Goal: Find specific page/section: Find specific page/section

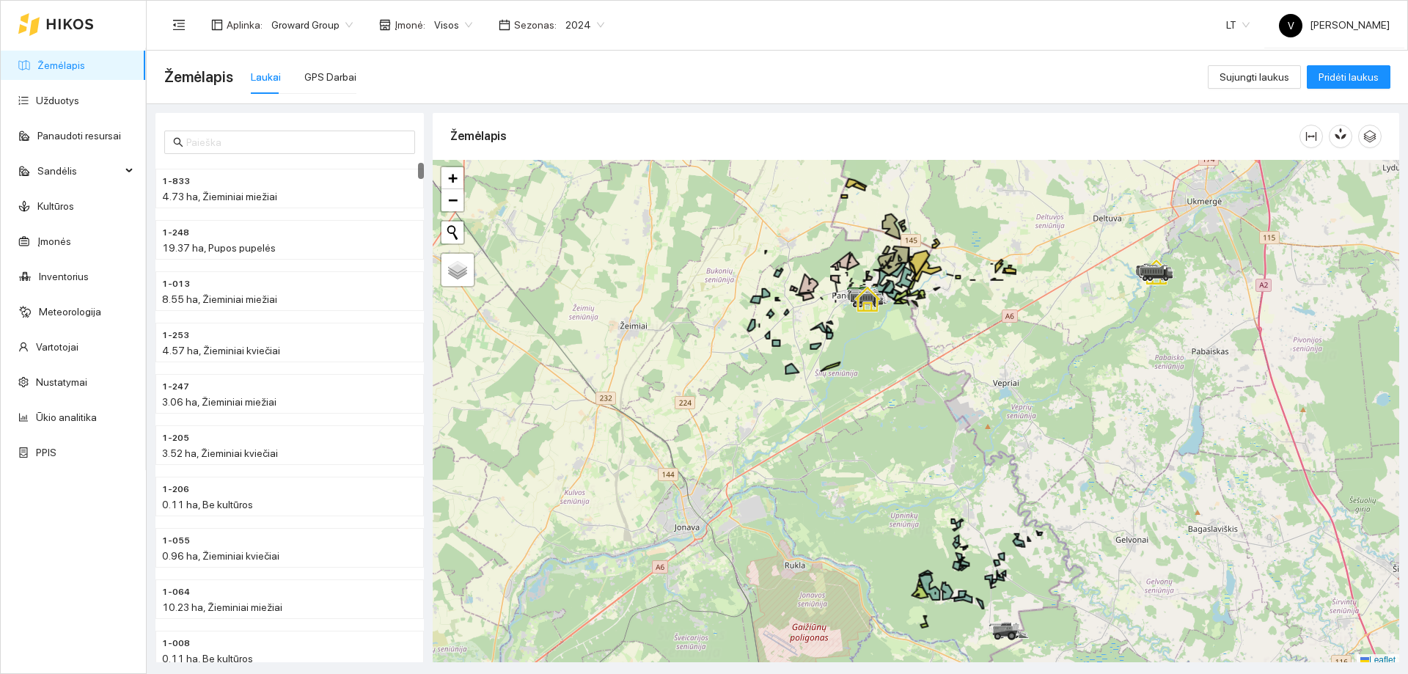
scroll to position [4, 0]
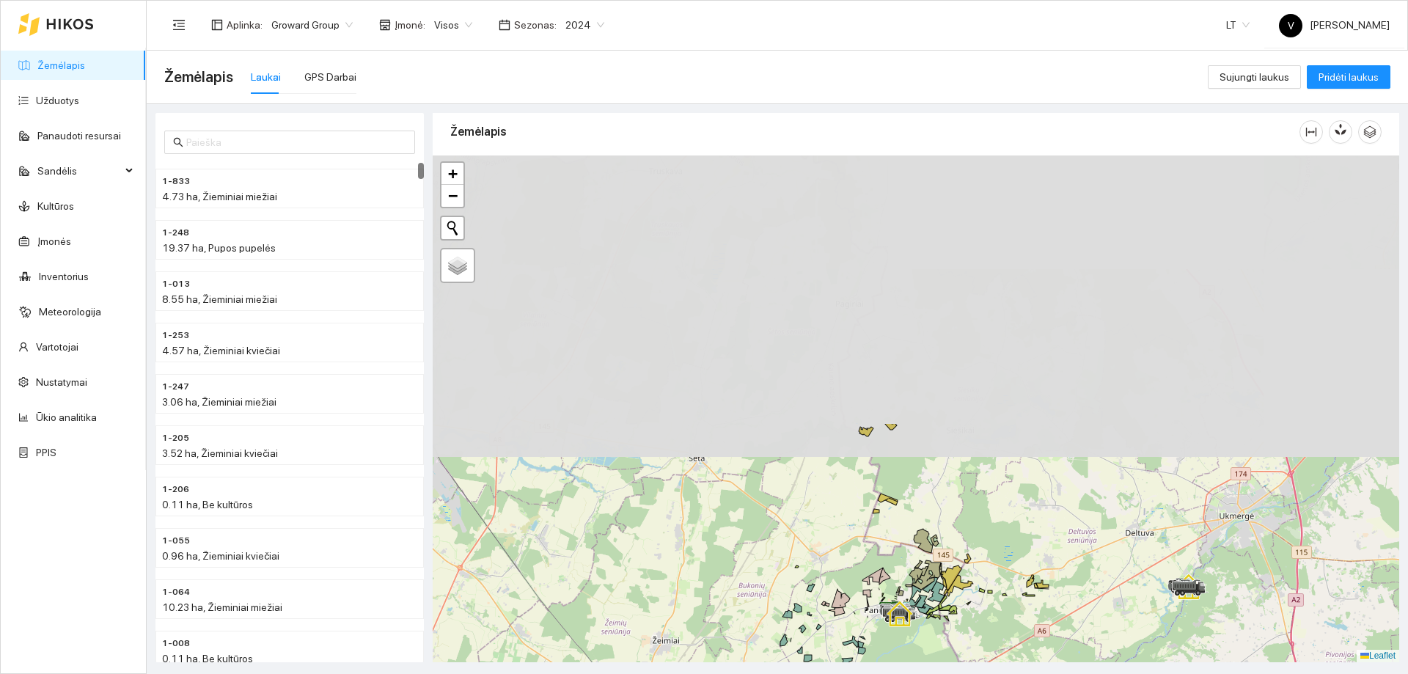
drag, startPoint x: 827, startPoint y: 391, endPoint x: 834, endPoint y: 592, distance: 201.8
click at [834, 409] on div at bounding box center [916, 408] width 966 height 507
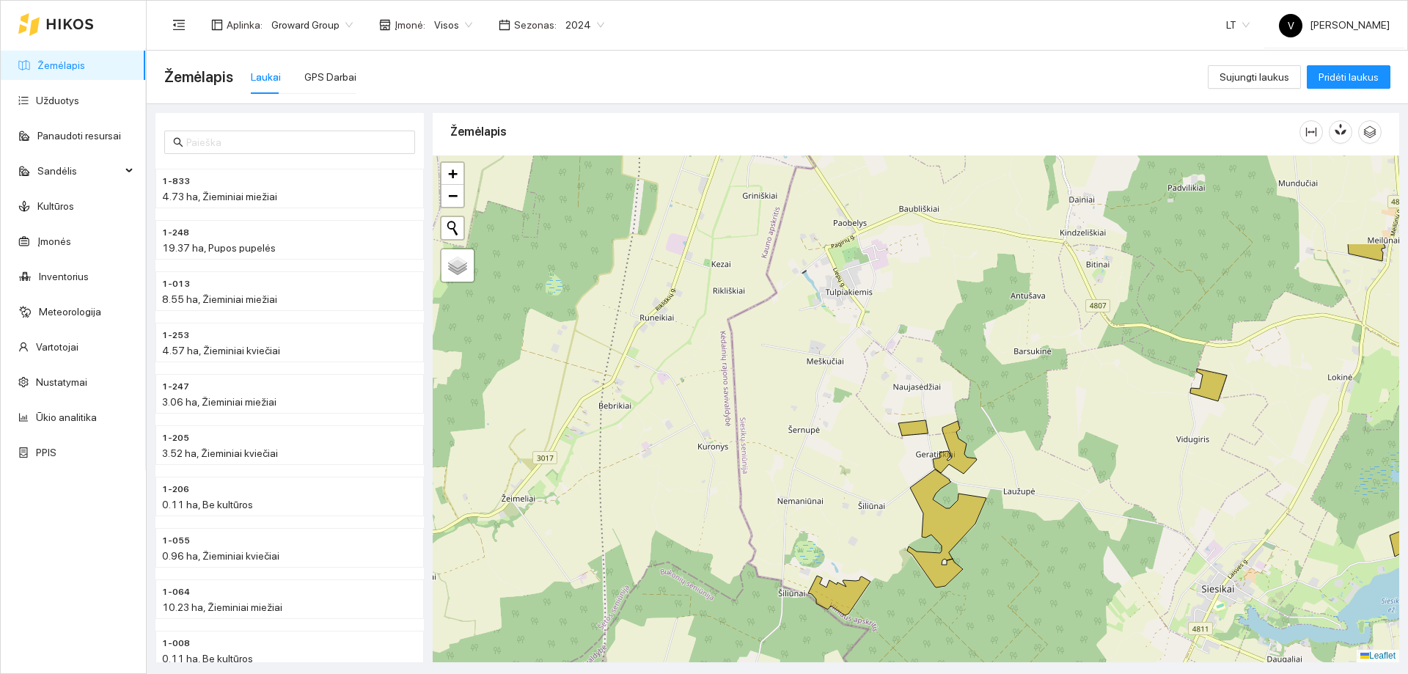
drag, startPoint x: 944, startPoint y: 333, endPoint x: 922, endPoint y: 472, distance: 141.2
click at [922, 409] on div at bounding box center [916, 408] width 966 height 507
click at [587, 24] on span "2024" at bounding box center [584, 25] width 39 height 22
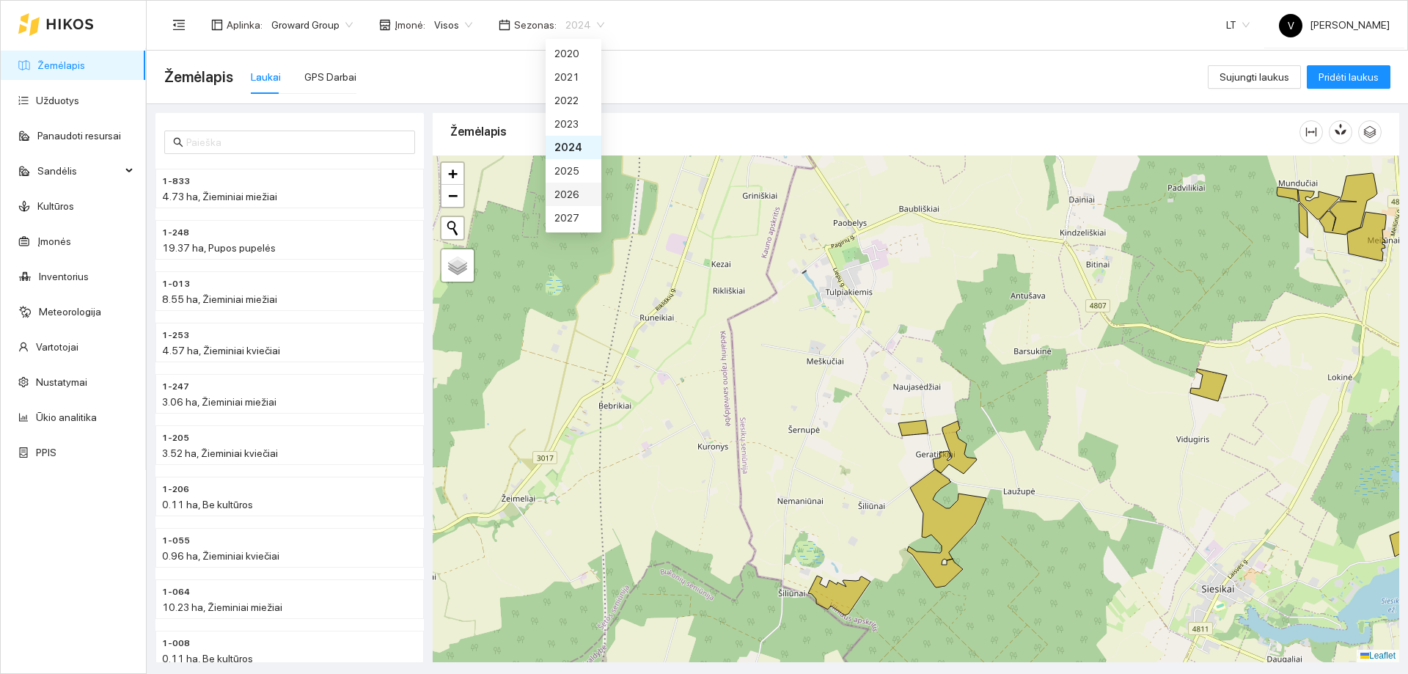
click at [571, 202] on div "2026" at bounding box center [573, 194] width 38 height 16
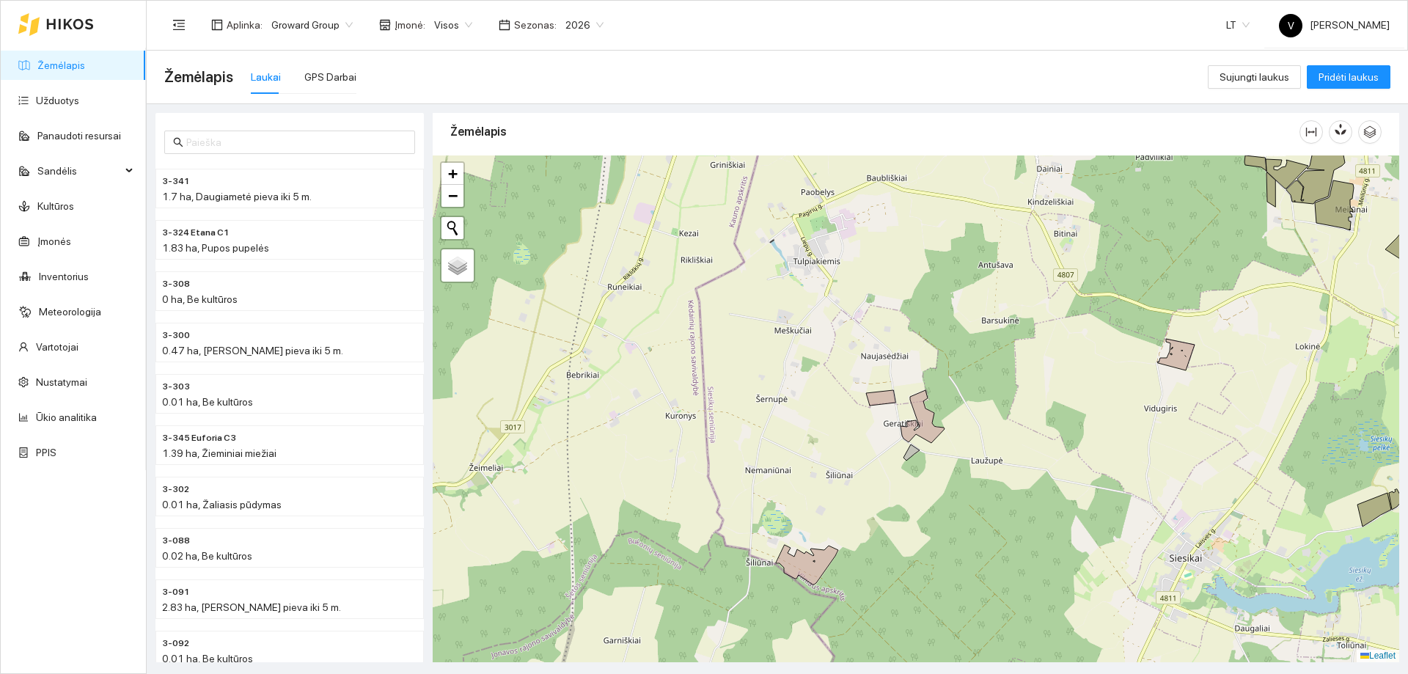
drag, startPoint x: 926, startPoint y: 491, endPoint x: 946, endPoint y: 428, distance: 66.1
click at [938, 409] on div at bounding box center [916, 408] width 966 height 507
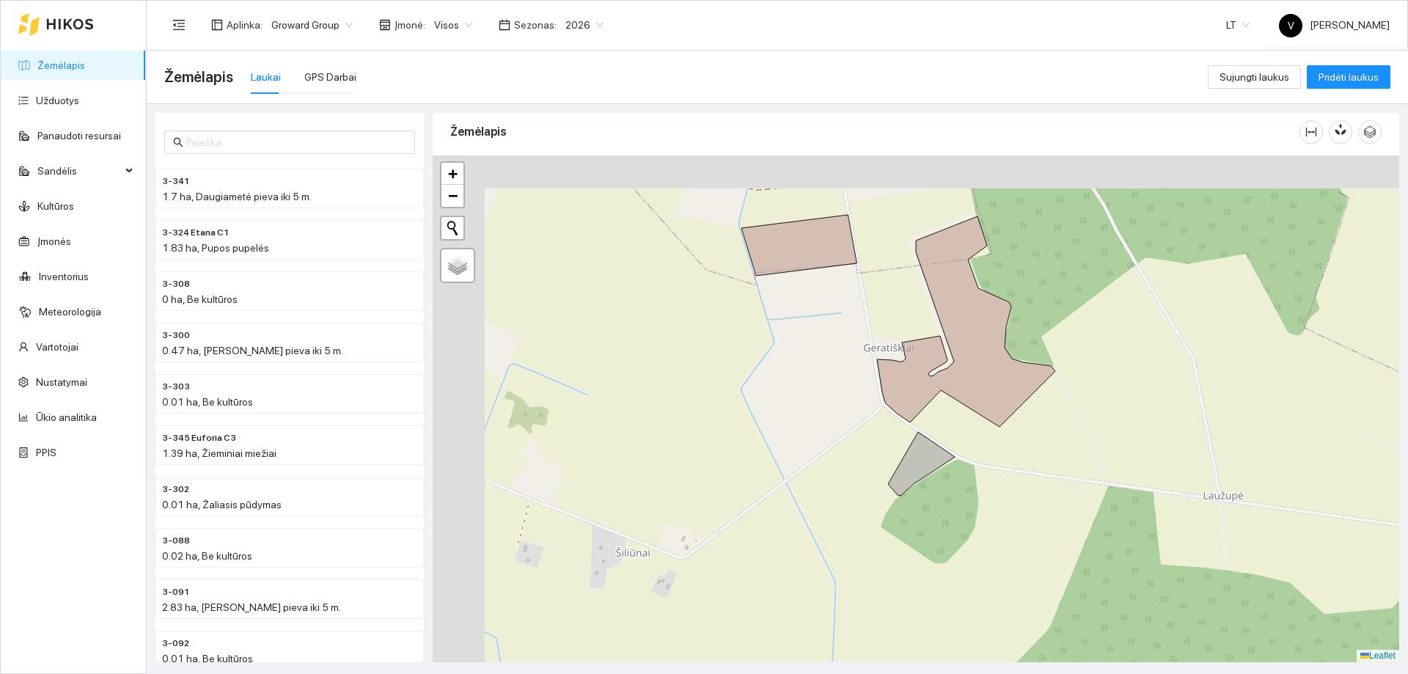
drag, startPoint x: 941, startPoint y: 458, endPoint x: 961, endPoint y: 479, distance: 28.5
click at [938, 409] on div at bounding box center [916, 408] width 966 height 507
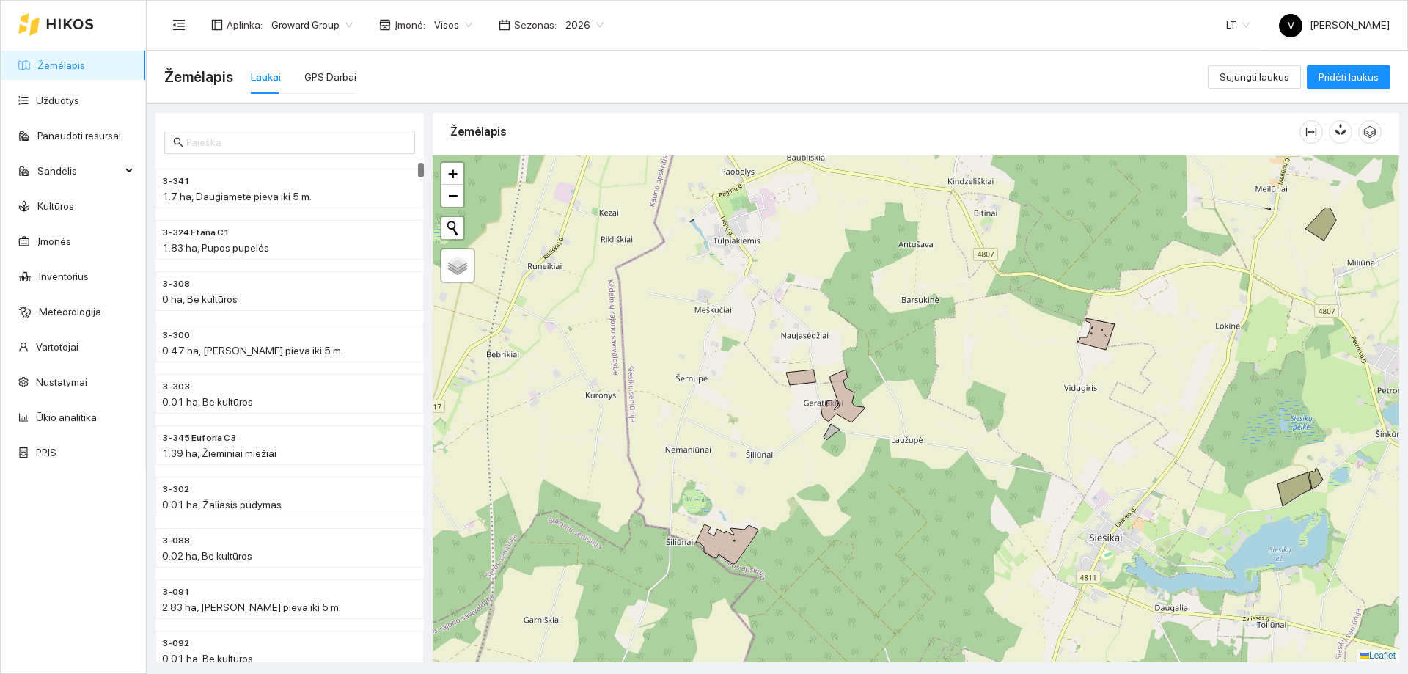
drag, startPoint x: 807, startPoint y: 364, endPoint x: 793, endPoint y: 464, distance: 100.7
click at [793, 409] on div at bounding box center [916, 408] width 966 height 507
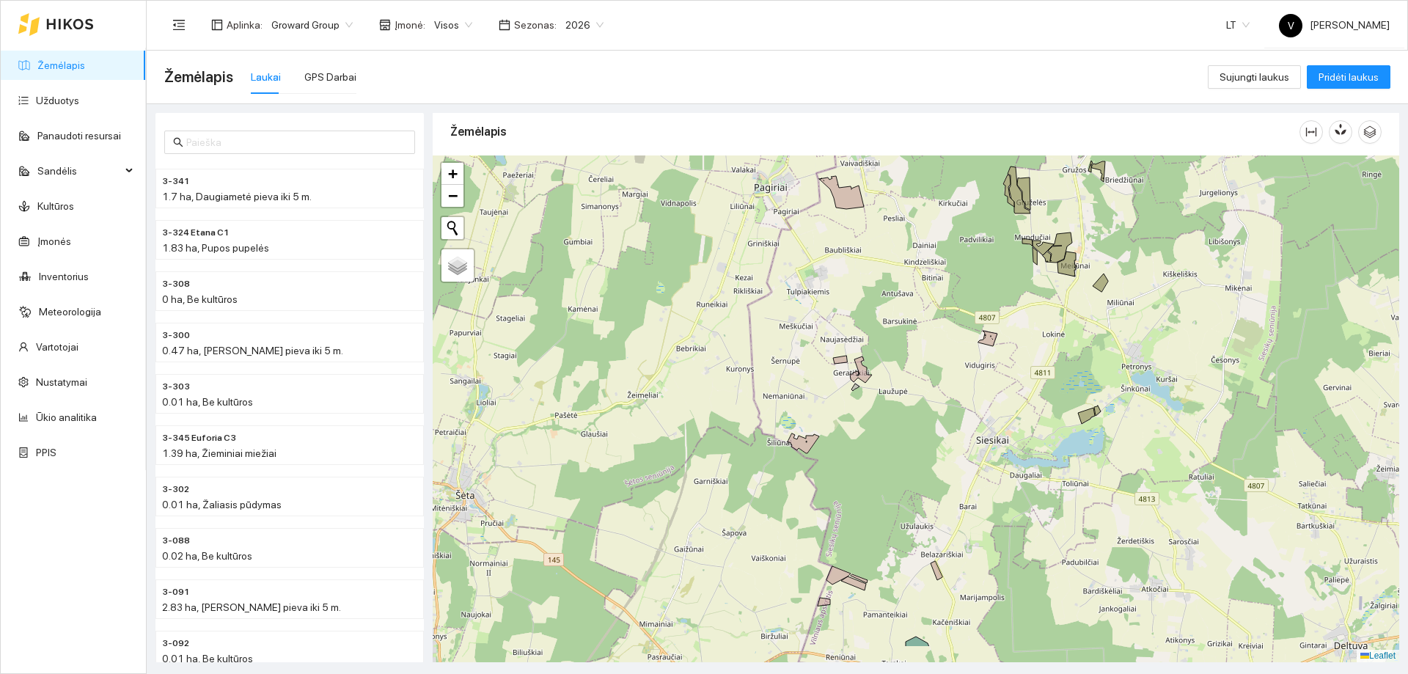
drag, startPoint x: 1003, startPoint y: 569, endPoint x: 1036, endPoint y: 318, distance: 252.9
click at [938, 318] on div at bounding box center [916, 408] width 966 height 507
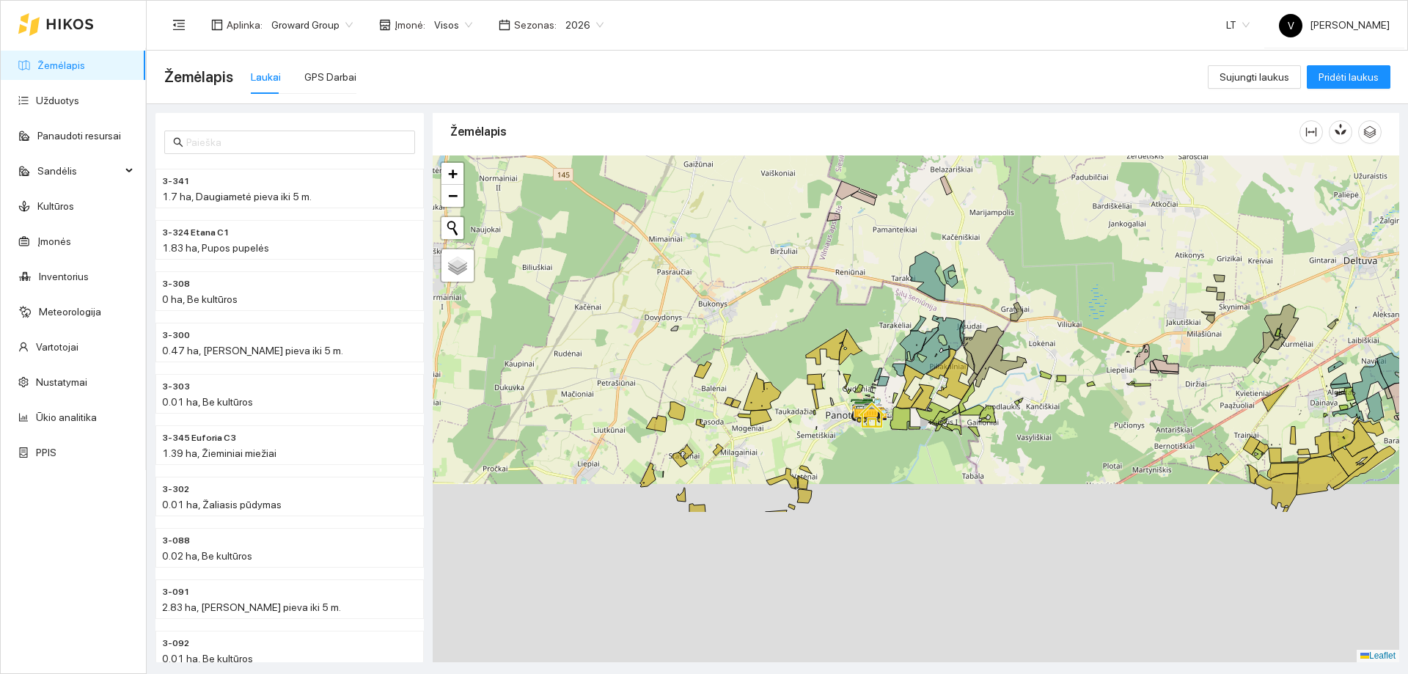
drag, startPoint x: 931, startPoint y: 417, endPoint x: 920, endPoint y: 340, distance: 78.4
click at [920, 340] on icon at bounding box center [931, 344] width 62 height 59
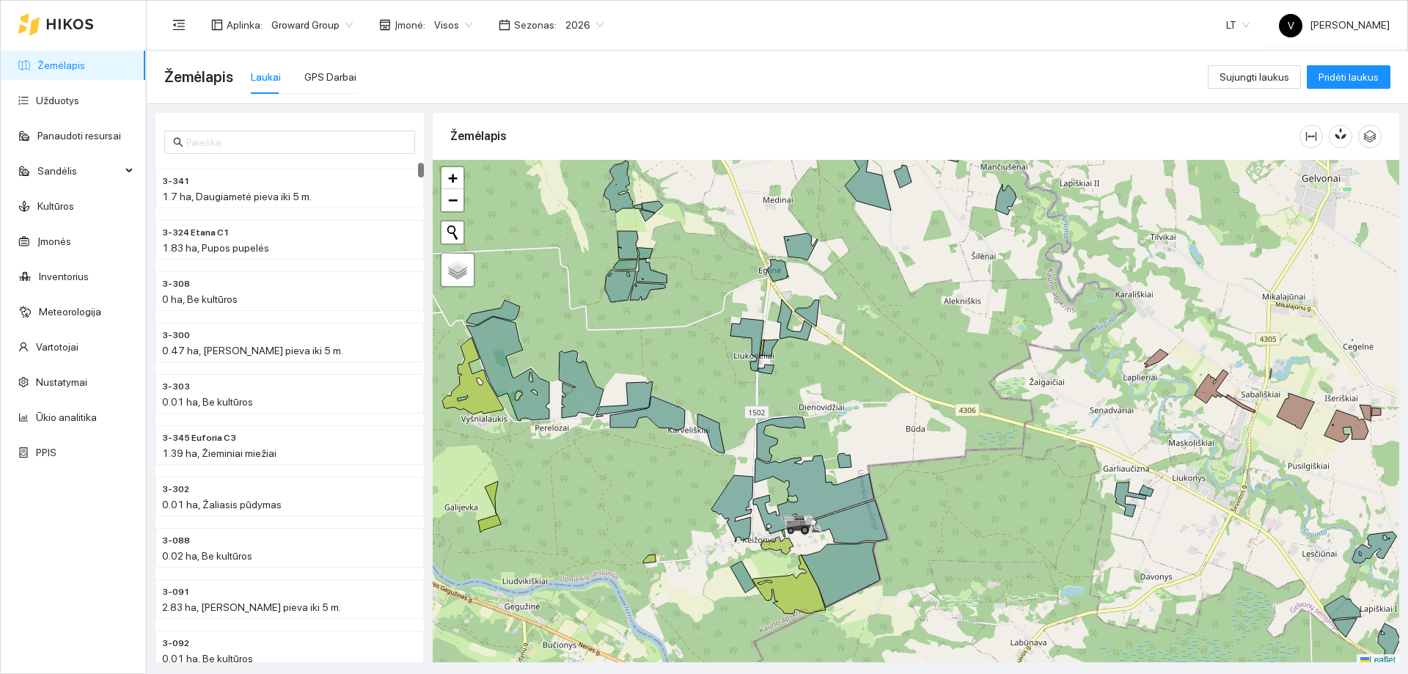
scroll to position [4, 0]
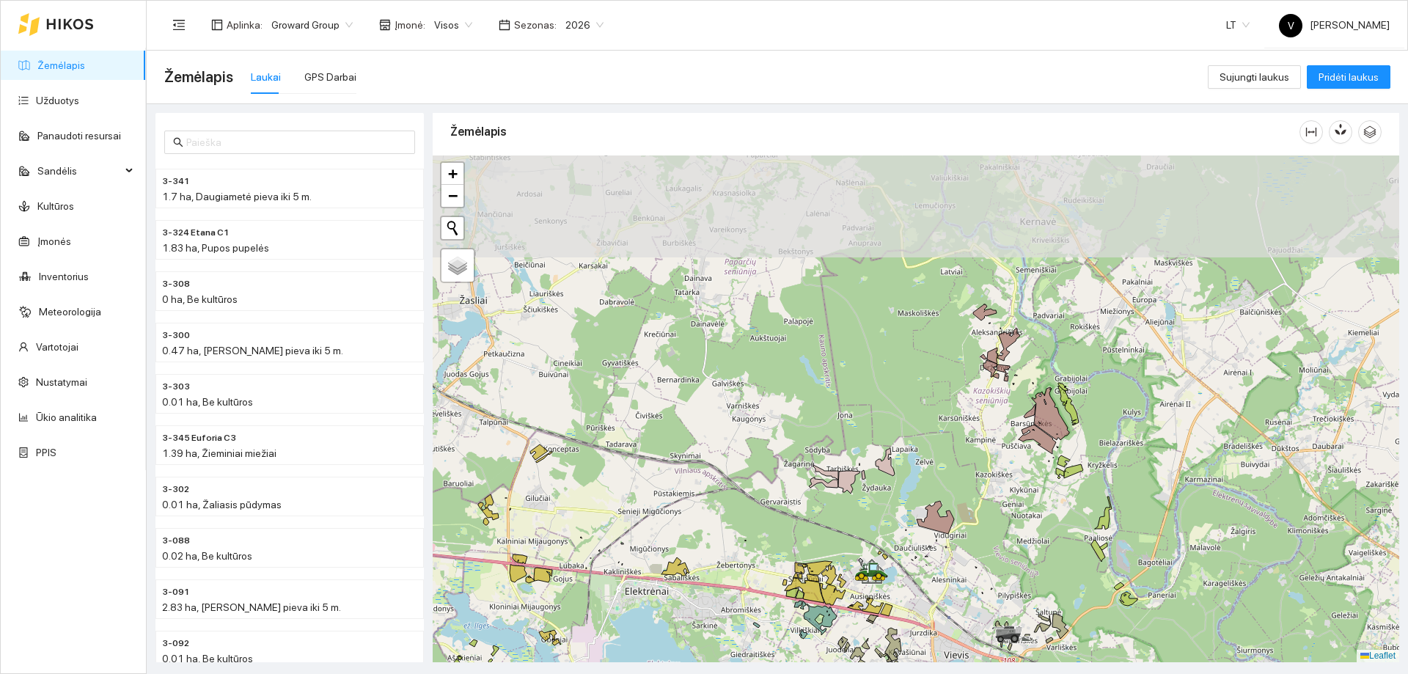
drag, startPoint x: 887, startPoint y: 311, endPoint x: 940, endPoint y: 433, distance: 132.7
click at [940, 433] on div at bounding box center [916, 408] width 966 height 507
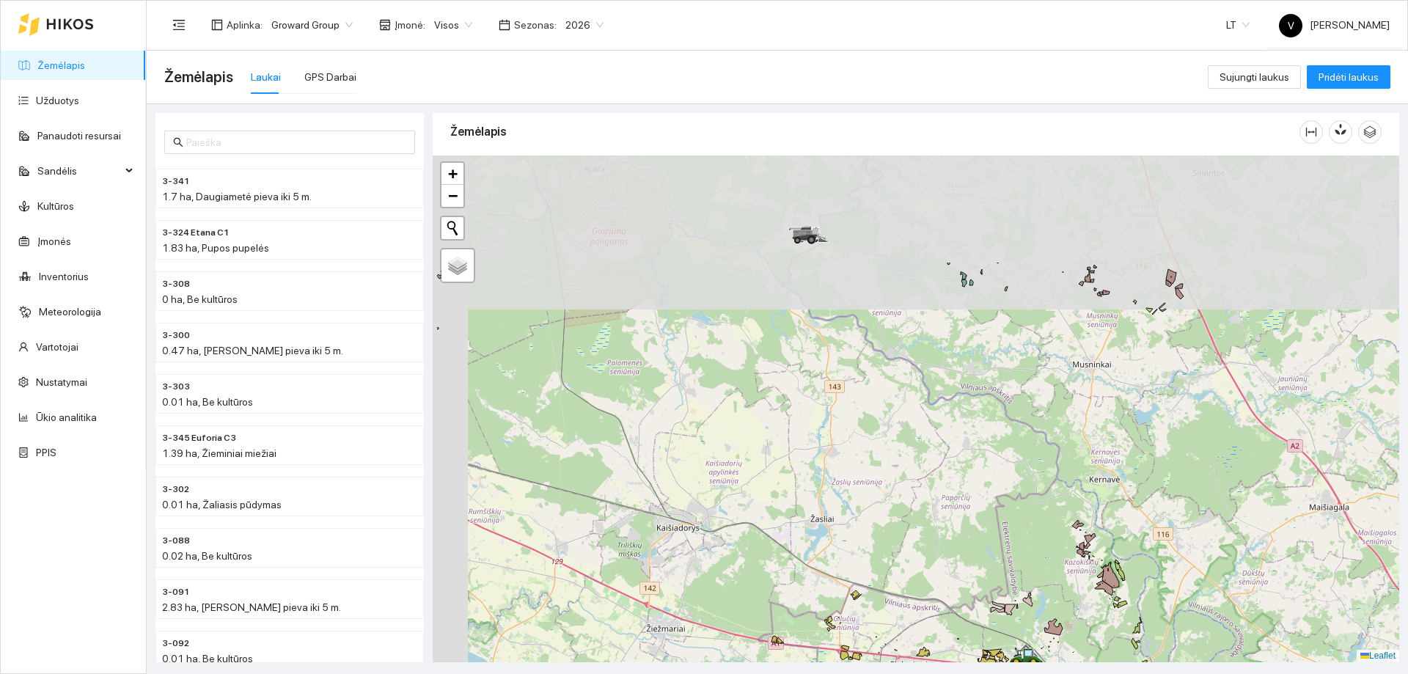
drag, startPoint x: 884, startPoint y: 426, endPoint x: 1007, endPoint y: 620, distance: 230.1
click at [1007, 620] on div at bounding box center [916, 408] width 966 height 507
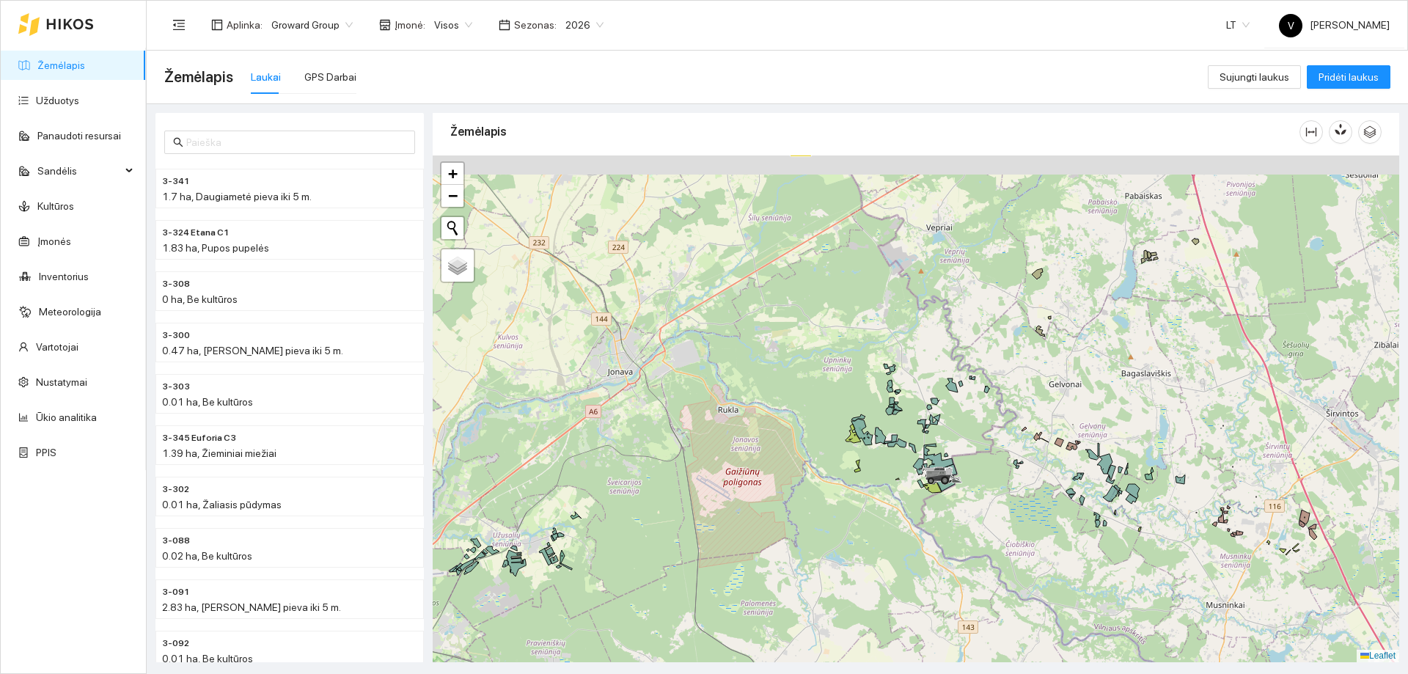
drag, startPoint x: 917, startPoint y: 518, endPoint x: 930, endPoint y: 546, distance: 30.8
click at [930, 546] on div at bounding box center [916, 408] width 966 height 507
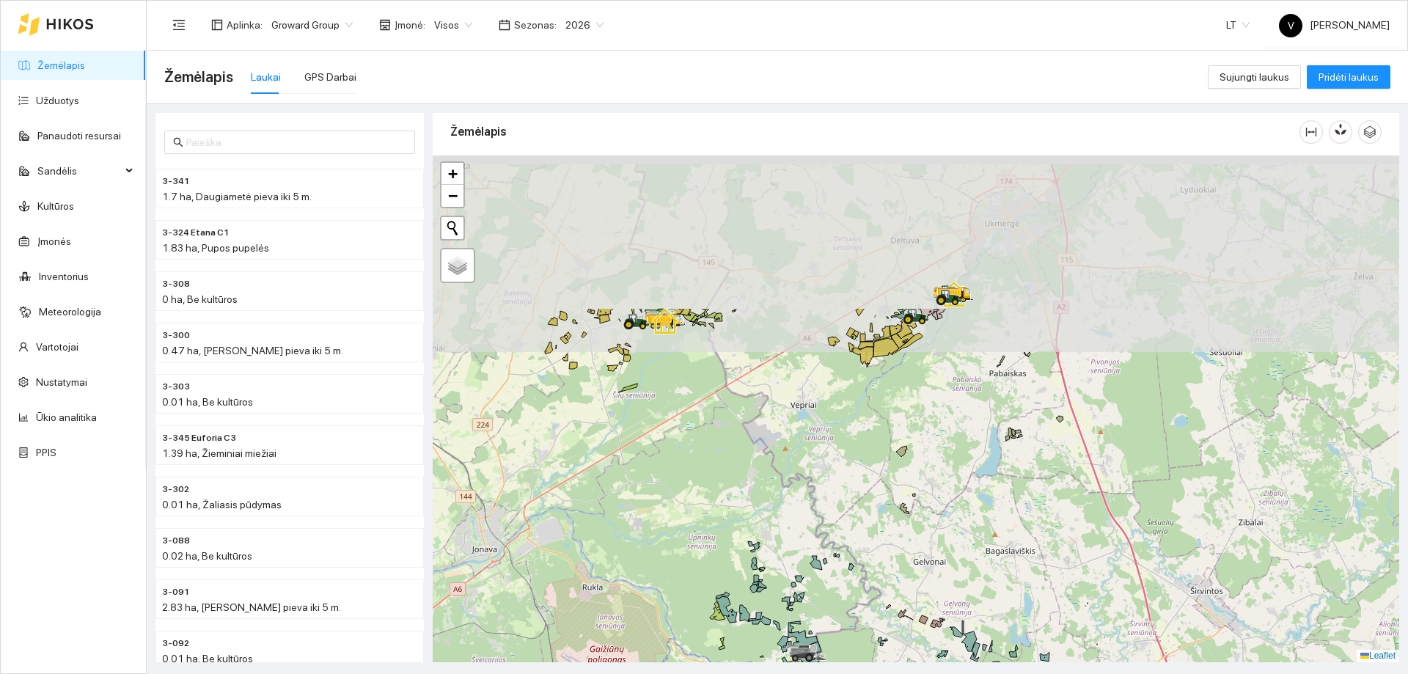
drag, startPoint x: 778, startPoint y: 182, endPoint x: 793, endPoint y: 358, distance: 176.7
click at [730, 389] on div at bounding box center [916, 408] width 966 height 507
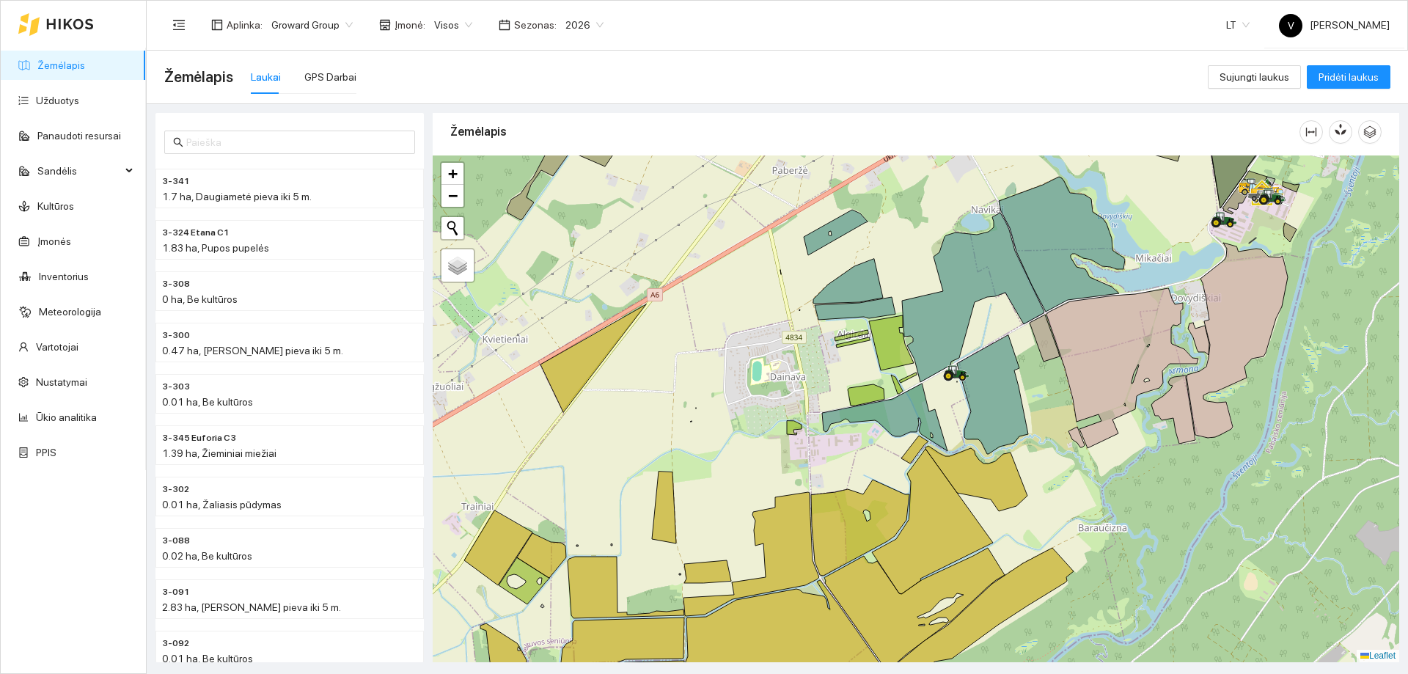
drag, startPoint x: 859, startPoint y: 384, endPoint x: 931, endPoint y: 338, distance: 84.4
click at [931, 341] on div at bounding box center [916, 408] width 966 height 507
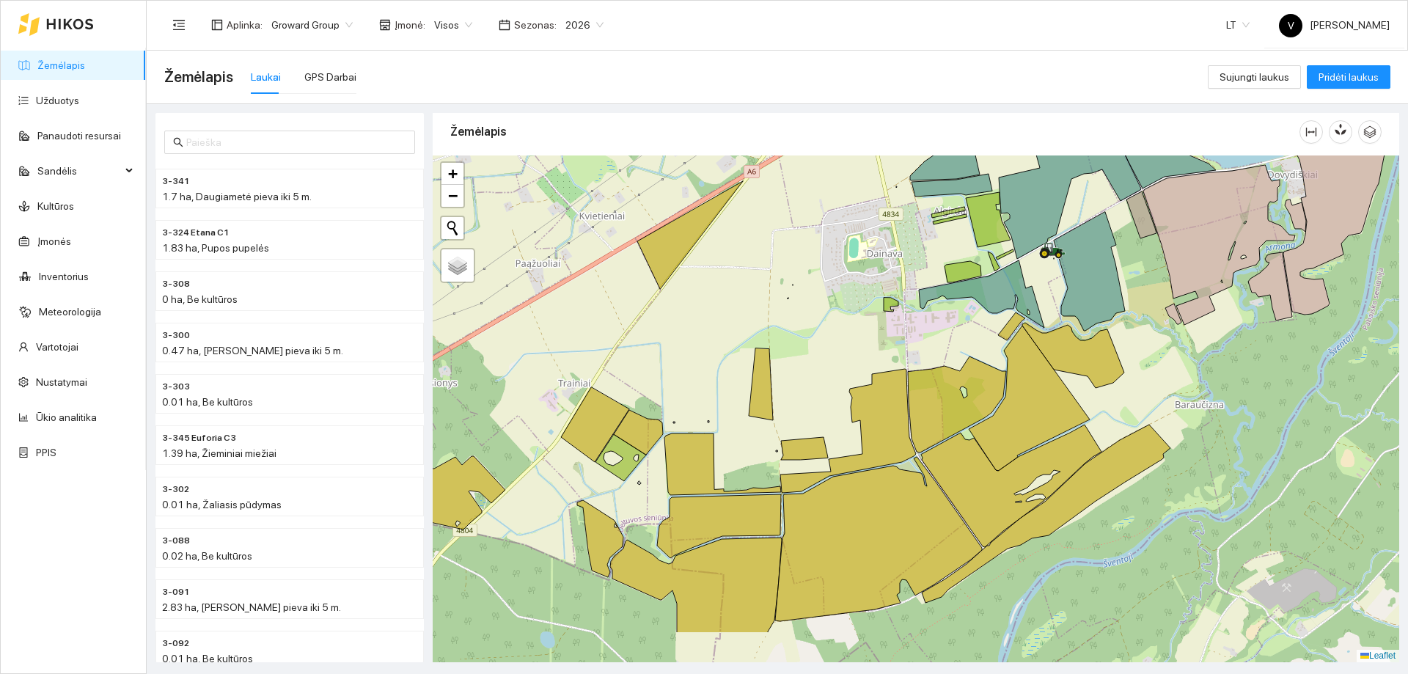
drag, startPoint x: 771, startPoint y: 479, endPoint x: 859, endPoint y: 276, distance: 221.4
click at [859, 276] on div at bounding box center [916, 408] width 966 height 507
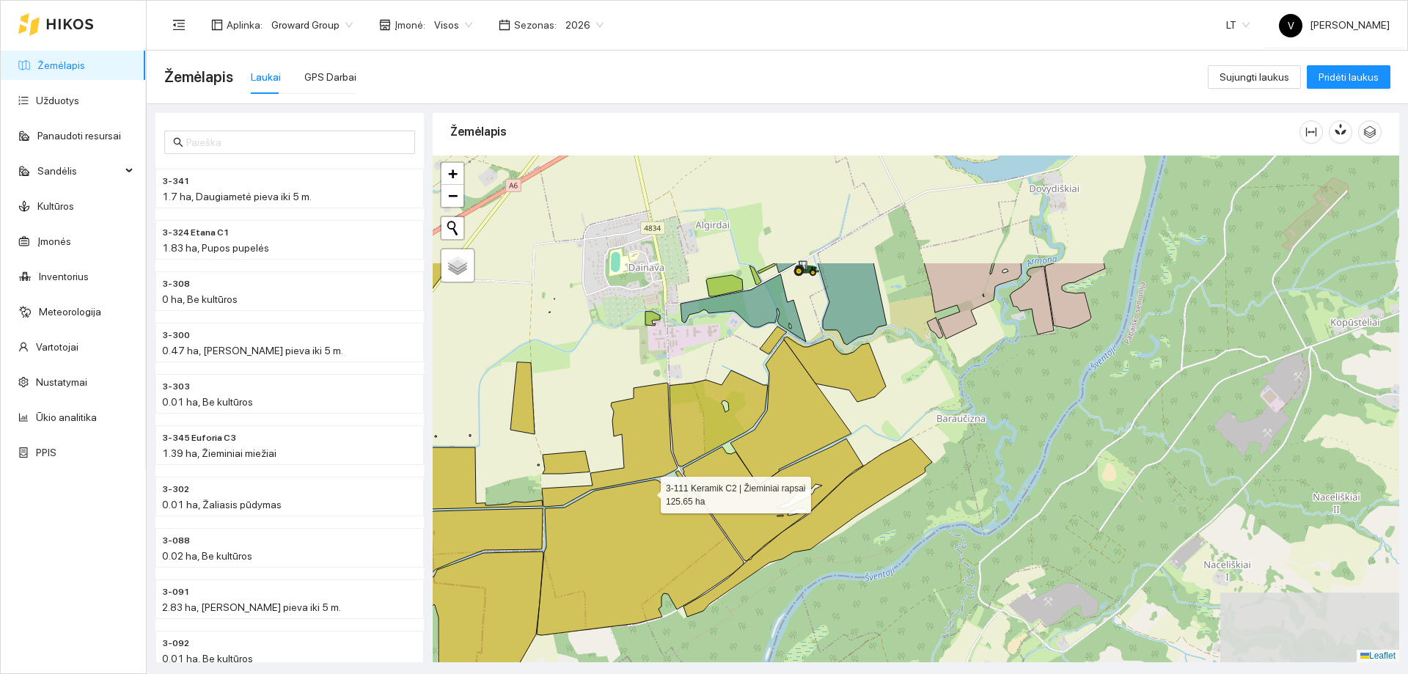
drag, startPoint x: 936, startPoint y: 347, endPoint x: 729, endPoint y: 400, distance: 213.4
click at [647, 491] on icon at bounding box center [640, 553] width 207 height 164
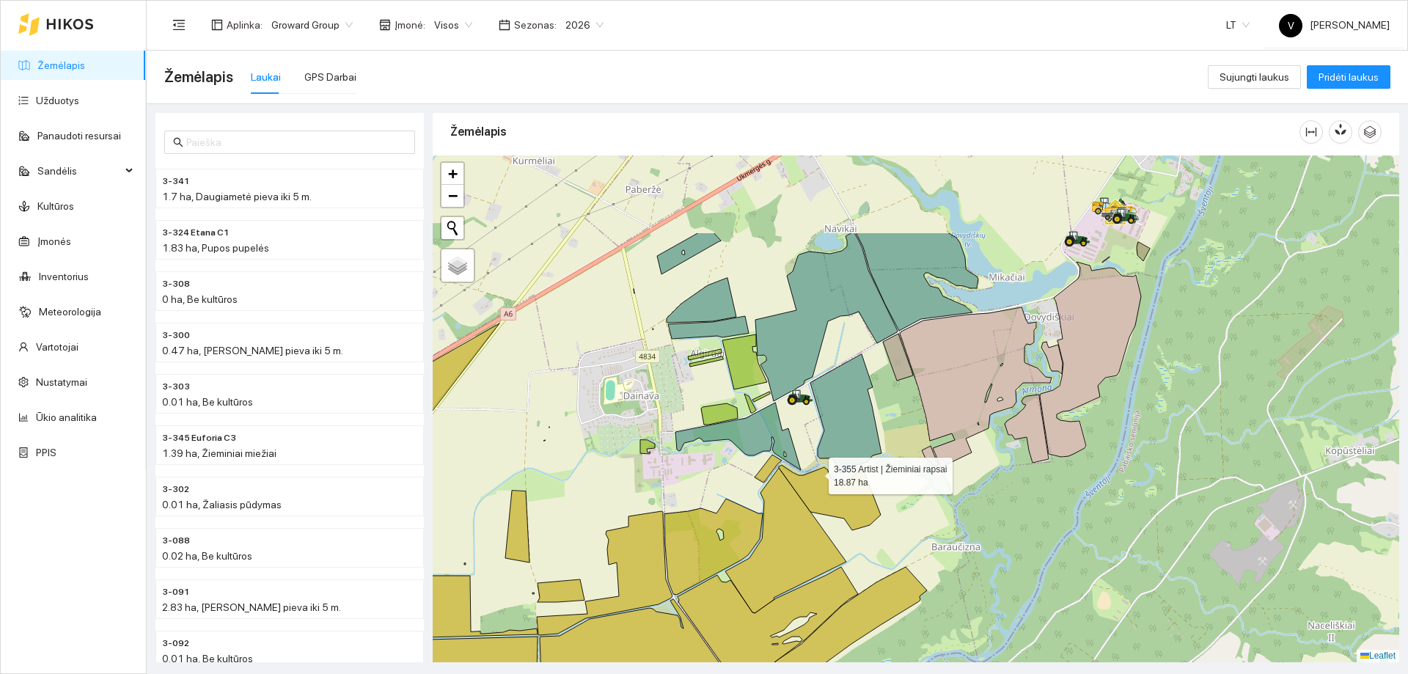
drag, startPoint x: 818, startPoint y: 441, endPoint x: 808, endPoint y: 462, distance: 22.6
click at [814, 470] on icon at bounding box center [830, 497] width 102 height 65
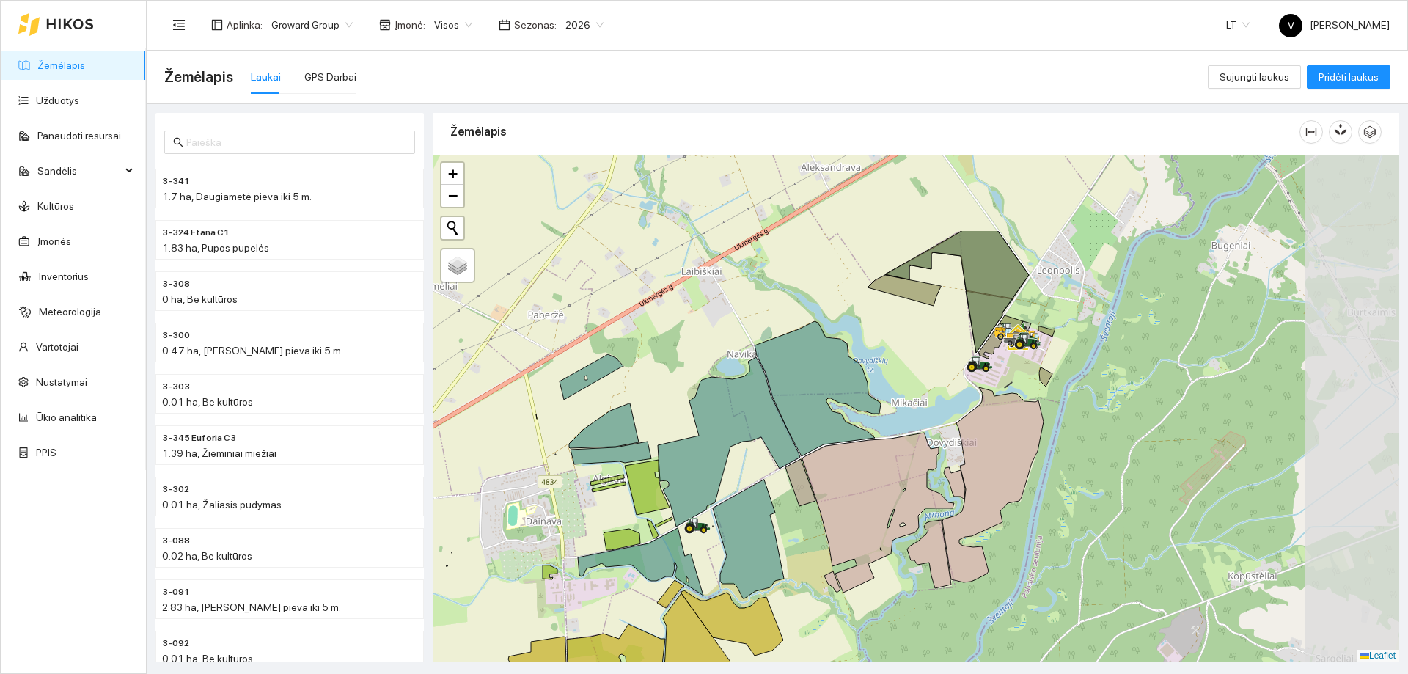
drag, startPoint x: 953, startPoint y: 440, endPoint x: 922, endPoint y: 477, distance: 47.9
click at [925, 481] on div at bounding box center [916, 408] width 966 height 507
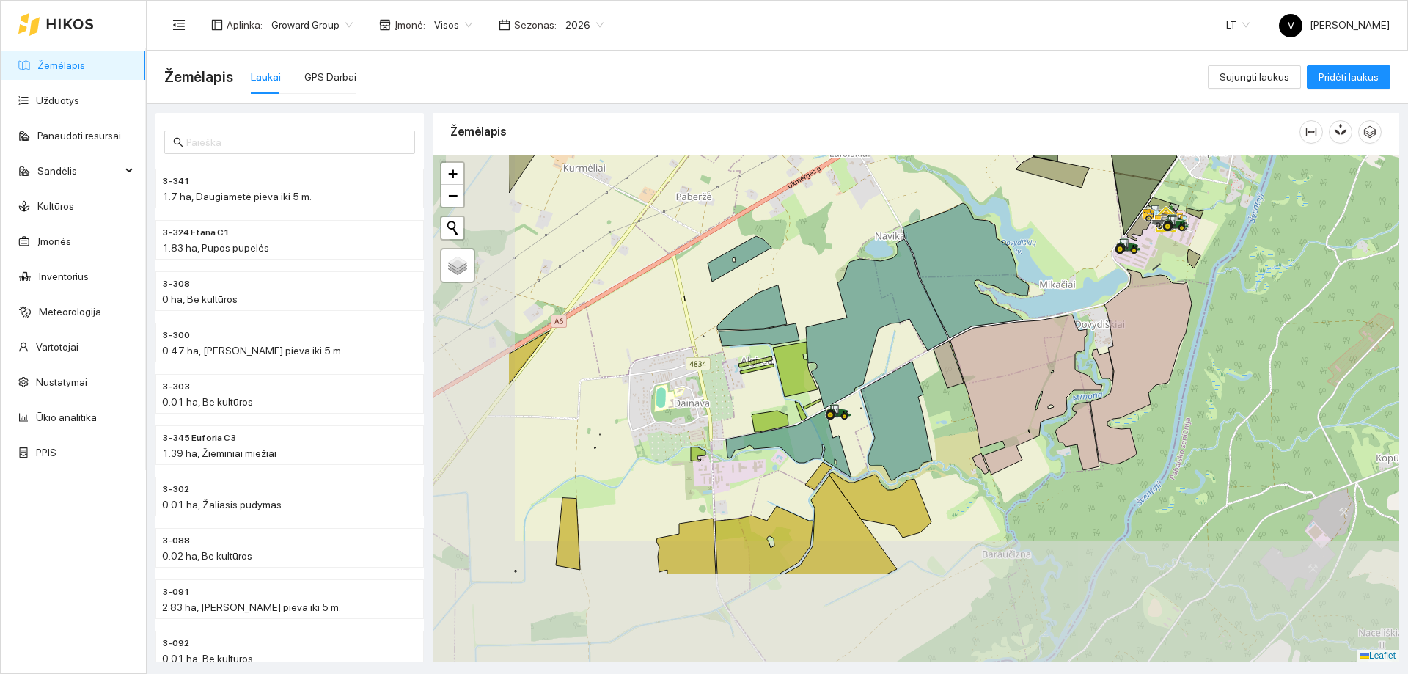
drag, startPoint x: 876, startPoint y: 386, endPoint x: 892, endPoint y: 351, distance: 39.0
click at [939, 318] on icon at bounding box center [877, 323] width 142 height 169
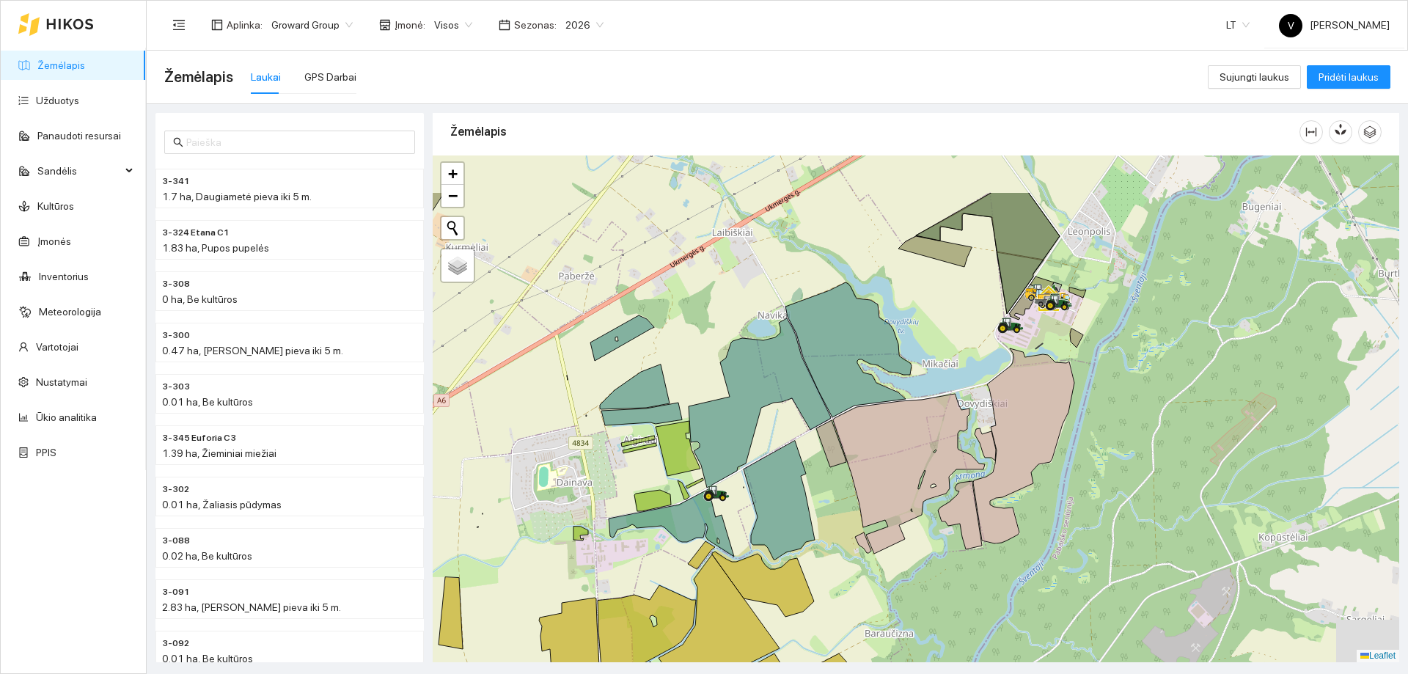
drag, startPoint x: 1010, startPoint y: 307, endPoint x: 894, endPoint y: 392, distance: 144.3
click at [843, 417] on icon at bounding box center [848, 349] width 126 height 135
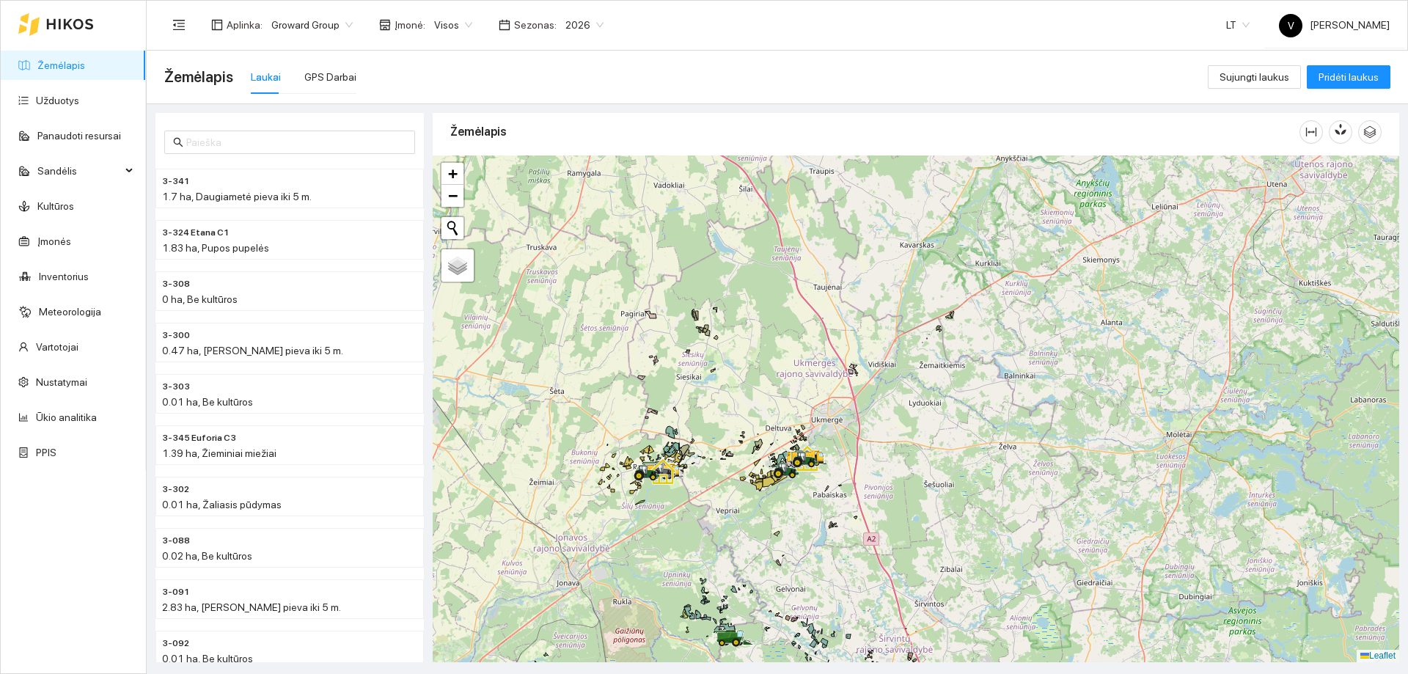
drag, startPoint x: 770, startPoint y: 496, endPoint x: 939, endPoint y: 401, distance: 193.4
click at [939, 402] on div at bounding box center [916, 408] width 966 height 507
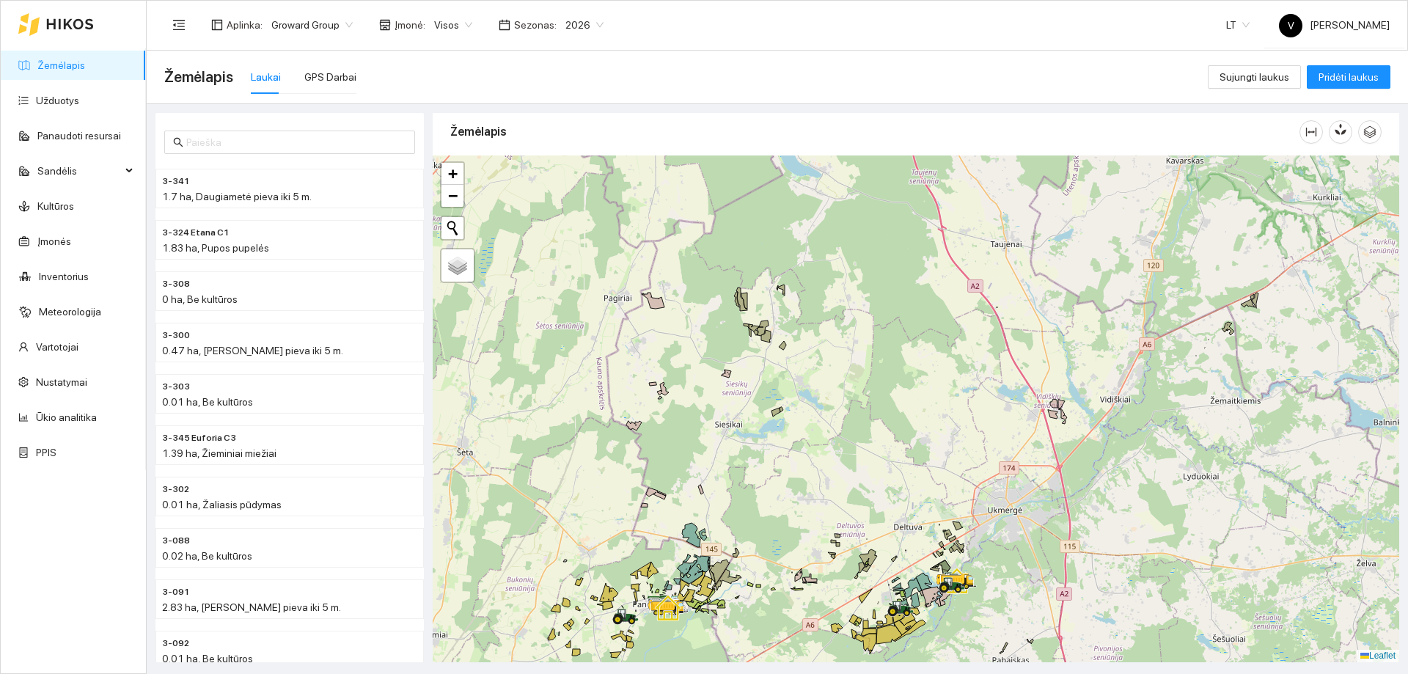
drag, startPoint x: 697, startPoint y: 408, endPoint x: 807, endPoint y: 452, distance: 119.4
click at [807, 452] on div at bounding box center [916, 408] width 966 height 507
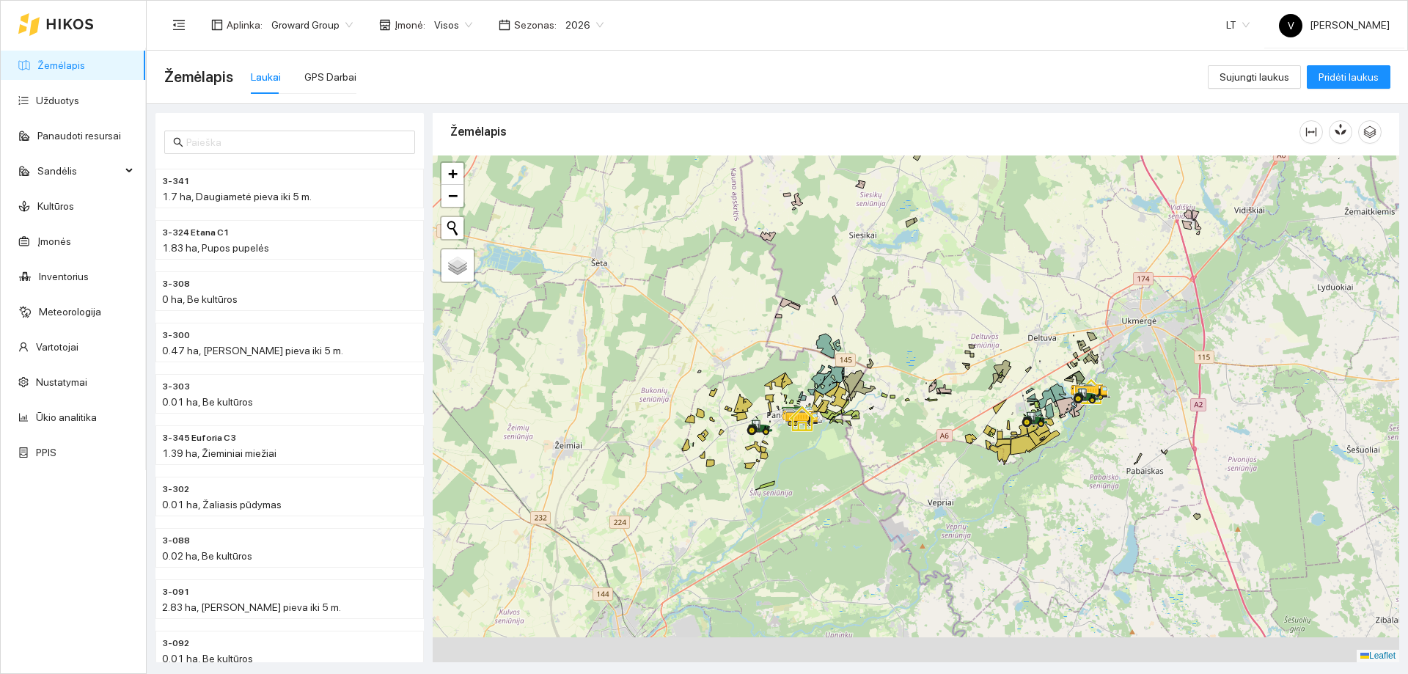
drag, startPoint x: 742, startPoint y: 552, endPoint x: 876, endPoint y: 361, distance: 233.7
click at [876, 361] on div at bounding box center [916, 408] width 966 height 507
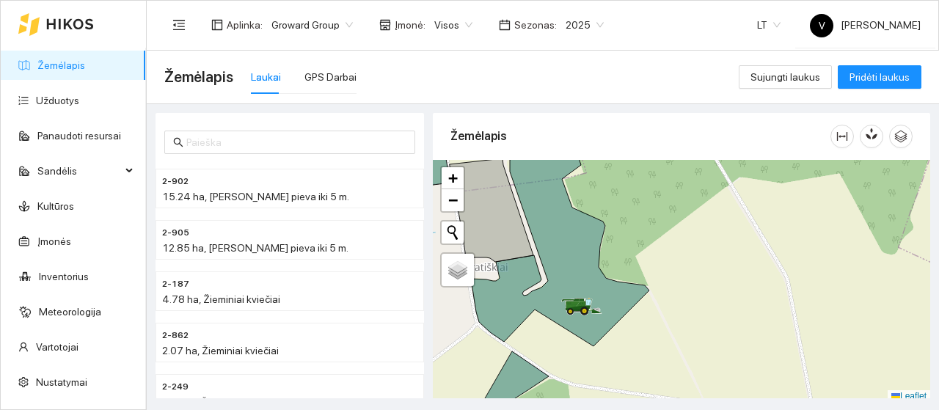
scroll to position [4, 0]
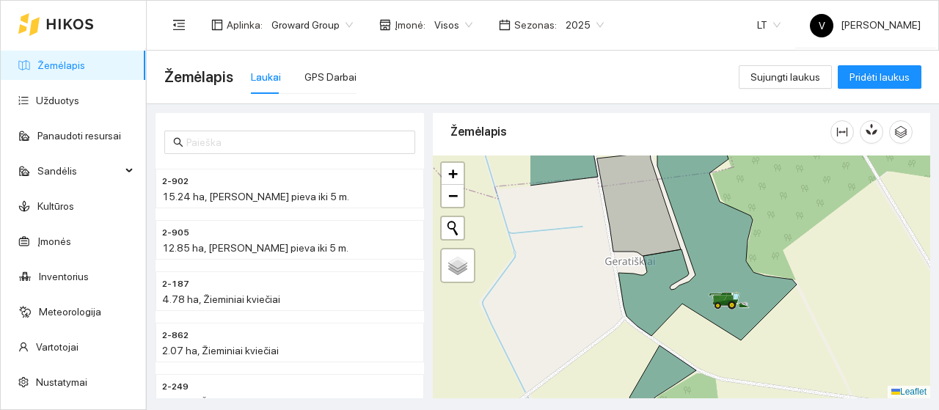
drag, startPoint x: 642, startPoint y: 227, endPoint x: 801, endPoint y: 226, distance: 159.1
click at [796, 226] on icon at bounding box center [707, 235] width 178 height 210
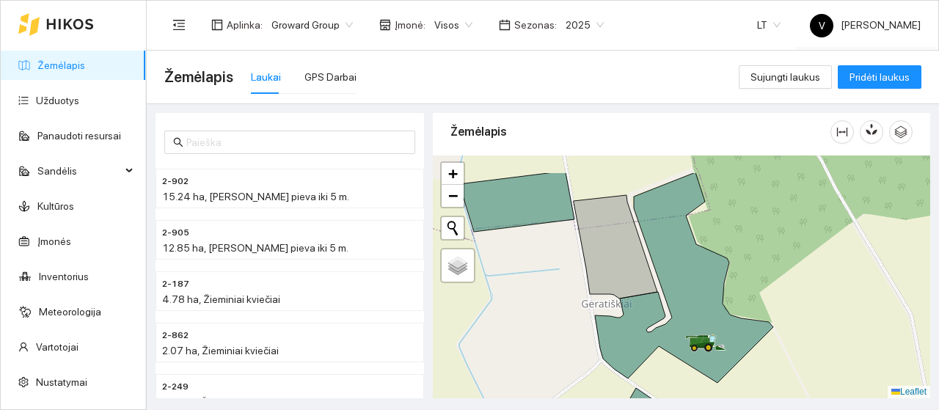
drag, startPoint x: 744, startPoint y: 265, endPoint x: 638, endPoint y: 306, distance: 113.7
click at [638, 306] on icon at bounding box center [684, 277] width 178 height 210
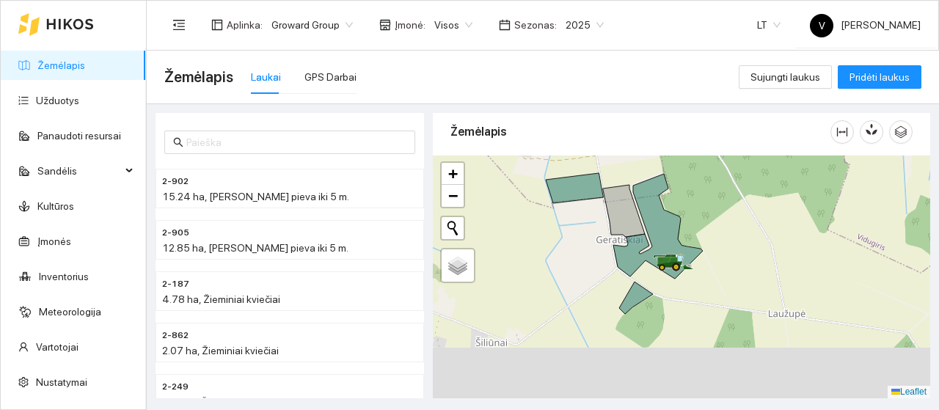
drag, startPoint x: 566, startPoint y: 288, endPoint x: 576, endPoint y: 267, distance: 23.3
click at [577, 268] on div at bounding box center [681, 276] width 497 height 243
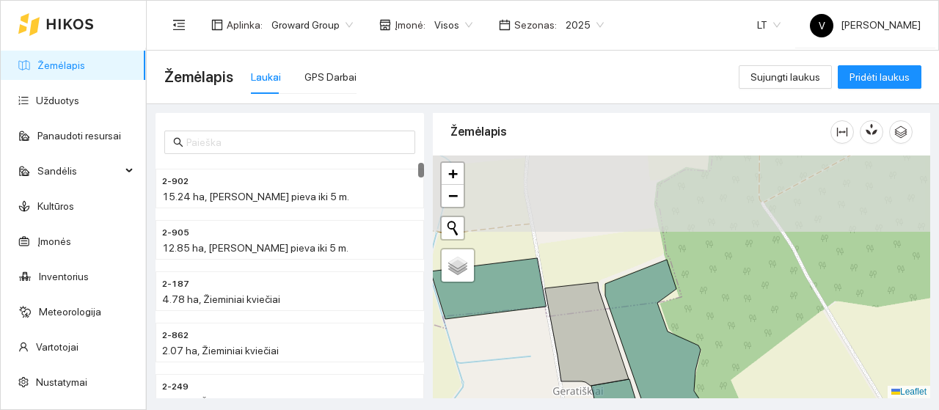
drag, startPoint x: 502, startPoint y: 224, endPoint x: 502, endPoint y: 322, distance: 98.3
click at [502, 322] on div at bounding box center [681, 276] width 497 height 243
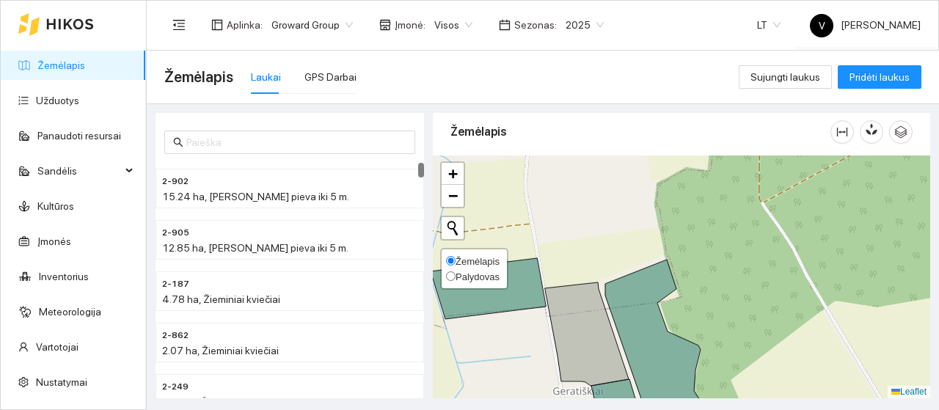
click at [460, 273] on span "Palydovas" at bounding box center [477, 276] width 44 height 11
click at [455, 273] on input "Palydovas" at bounding box center [451, 276] width 10 height 10
radio input "true"
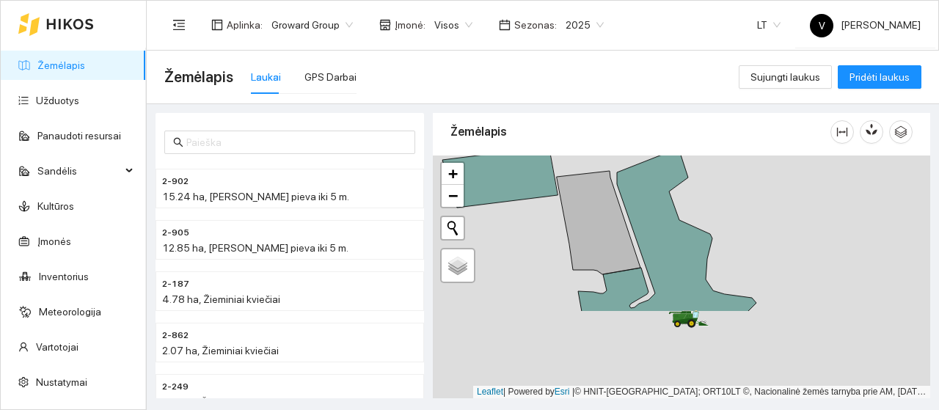
drag, startPoint x: 664, startPoint y: 254, endPoint x: 668, endPoint y: 152, distance: 102.0
click at [673, 142] on div "Žemėlapis" at bounding box center [681, 251] width 497 height 285
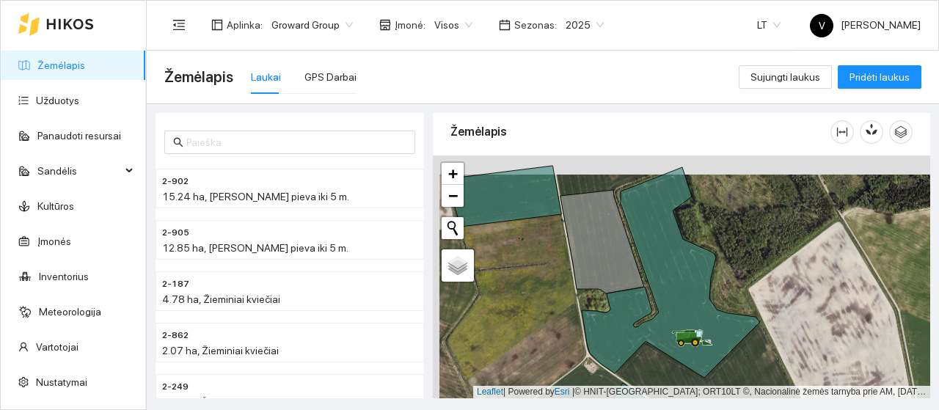
drag, startPoint x: 502, startPoint y: 345, endPoint x: 524, endPoint y: 309, distance: 42.1
click at [524, 309] on div at bounding box center [681, 276] width 497 height 243
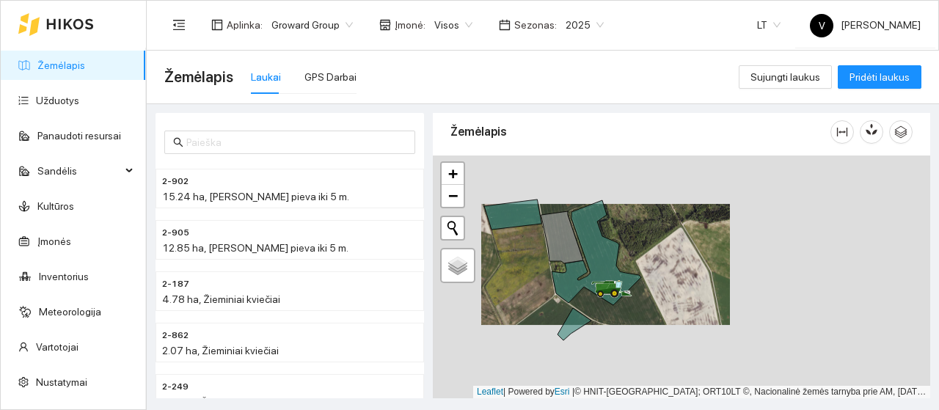
drag, startPoint x: 521, startPoint y: 309, endPoint x: 521, endPoint y: 269, distance: 40.3
click at [521, 269] on div at bounding box center [681, 276] width 497 height 243
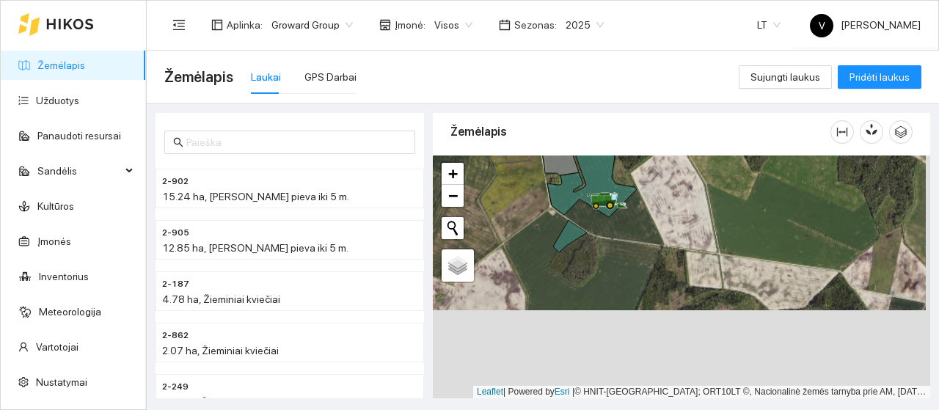
drag, startPoint x: 526, startPoint y: 296, endPoint x: 522, endPoint y: 208, distance: 88.1
click at [522, 208] on div at bounding box center [681, 276] width 497 height 243
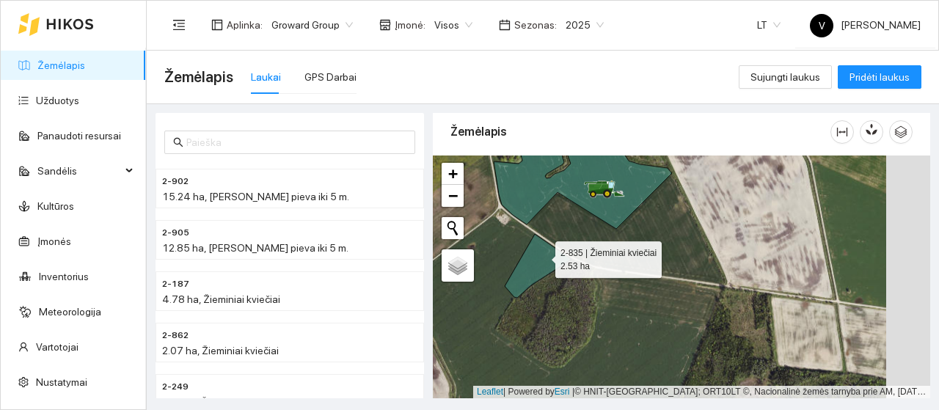
drag, startPoint x: 577, startPoint y: 256, endPoint x: 543, endPoint y: 256, distance: 34.5
click at [543, 256] on icon at bounding box center [537, 266] width 67 height 64
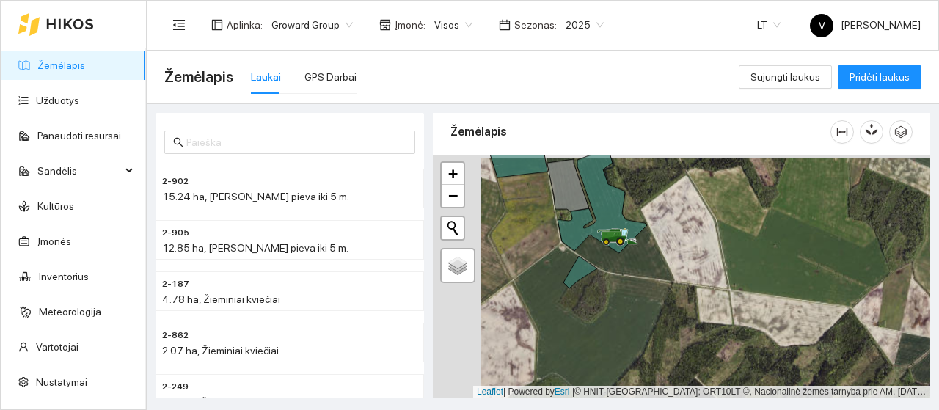
drag, startPoint x: 527, startPoint y: 272, endPoint x: 575, endPoint y: 275, distance: 47.8
click at [575, 275] on icon at bounding box center [580, 272] width 34 height 32
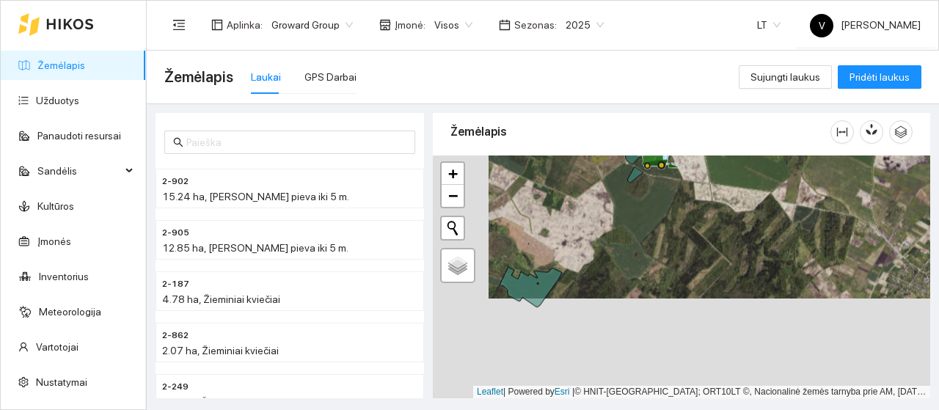
drag, startPoint x: 573, startPoint y: 337, endPoint x: 622, endPoint y: 241, distance: 108.5
click at [622, 241] on div at bounding box center [681, 276] width 497 height 243
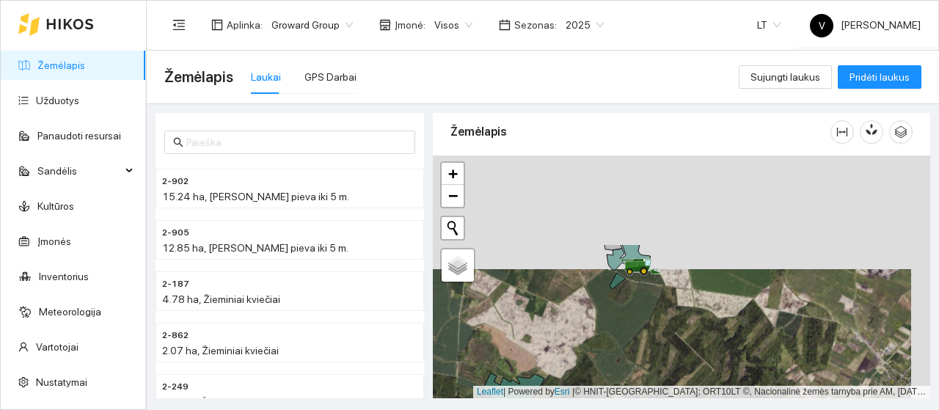
drag, startPoint x: 640, startPoint y: 216, endPoint x: 620, endPoint y: 340, distance: 126.2
click at [620, 340] on div at bounding box center [681, 276] width 497 height 243
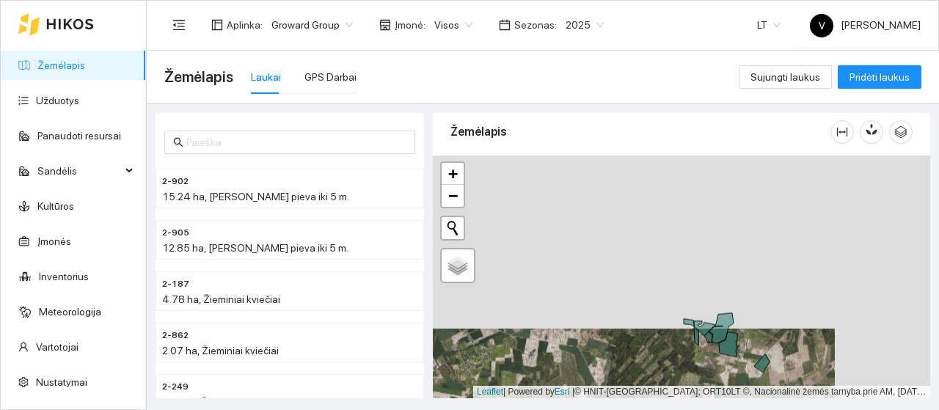
drag, startPoint x: 746, startPoint y: 210, endPoint x: 647, endPoint y: 375, distance: 191.8
click at [649, 381] on div at bounding box center [681, 276] width 497 height 243
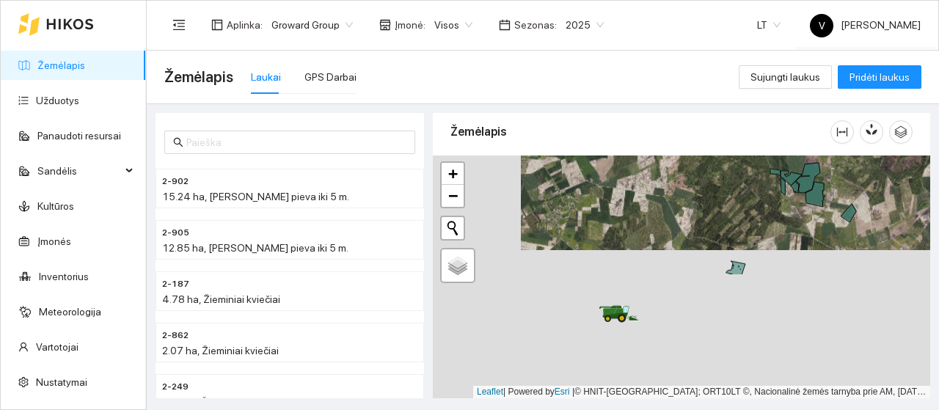
drag, startPoint x: 518, startPoint y: 342, endPoint x: 608, endPoint y: 186, distance: 180.6
click at [608, 186] on div at bounding box center [681, 276] width 497 height 243
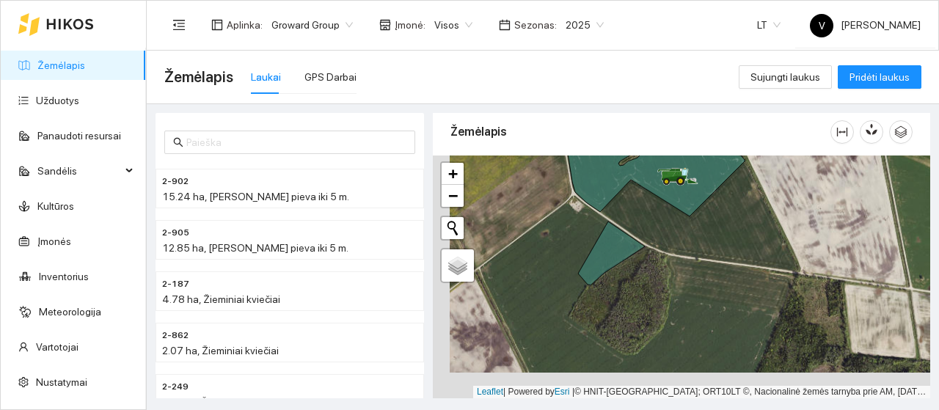
drag, startPoint x: 563, startPoint y: 306, endPoint x: 625, endPoint y: 222, distance: 103.8
click at [622, 227] on div at bounding box center [681, 276] width 497 height 243
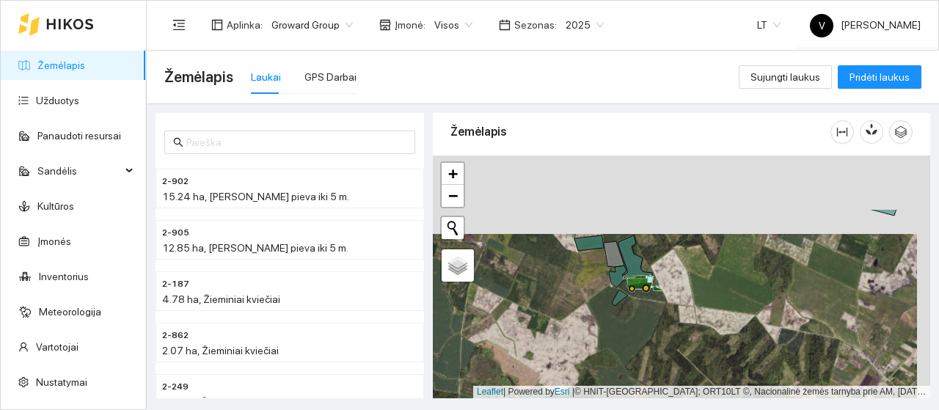
drag, startPoint x: 618, startPoint y: 200, endPoint x: 591, endPoint y: 370, distance: 172.3
click at [591, 370] on div at bounding box center [681, 276] width 497 height 243
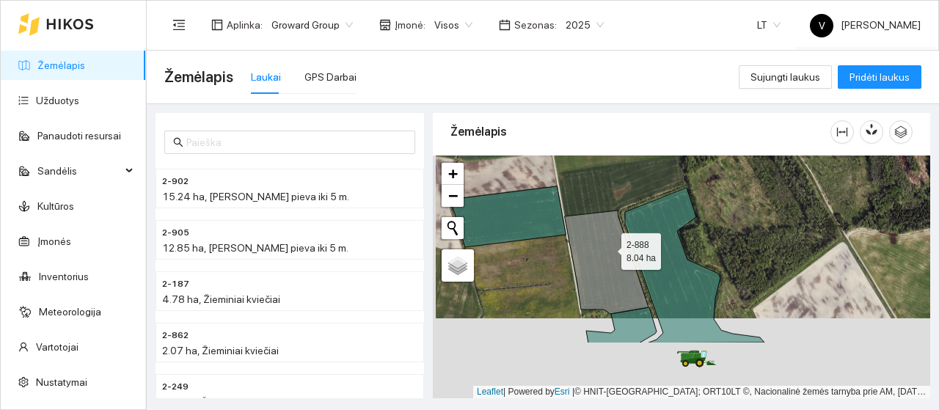
drag, startPoint x: 606, startPoint y: 297, endPoint x: 608, endPoint y: 247, distance: 49.9
click at [608, 247] on icon at bounding box center [607, 261] width 84 height 103
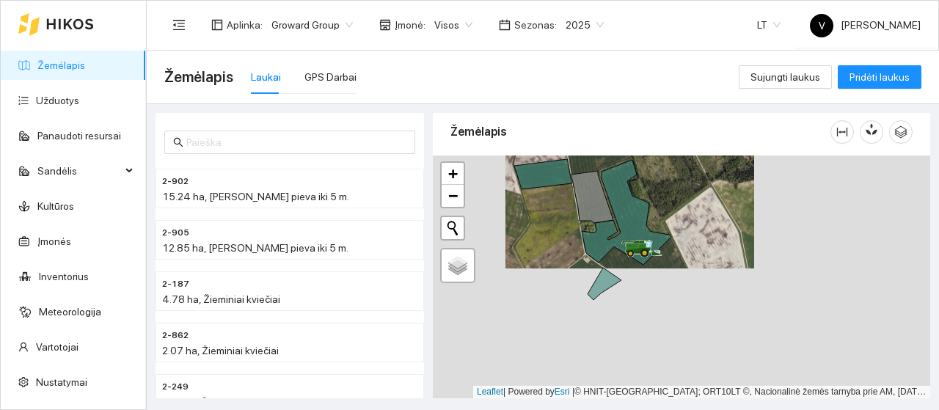
drag, startPoint x: 575, startPoint y: 291, endPoint x: 554, endPoint y: 228, distance: 66.3
click at [557, 202] on div at bounding box center [681, 276] width 497 height 243
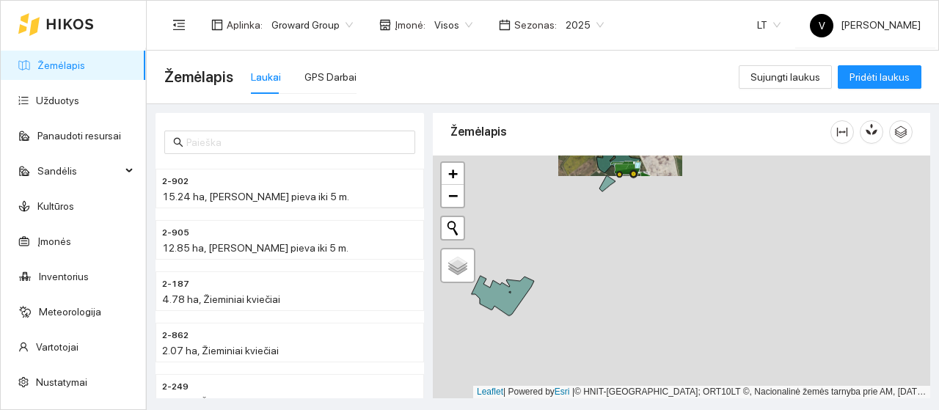
drag, startPoint x: 547, startPoint y: 320, endPoint x: 585, endPoint y: 217, distance: 110.2
click at [586, 212] on div at bounding box center [681, 276] width 497 height 243
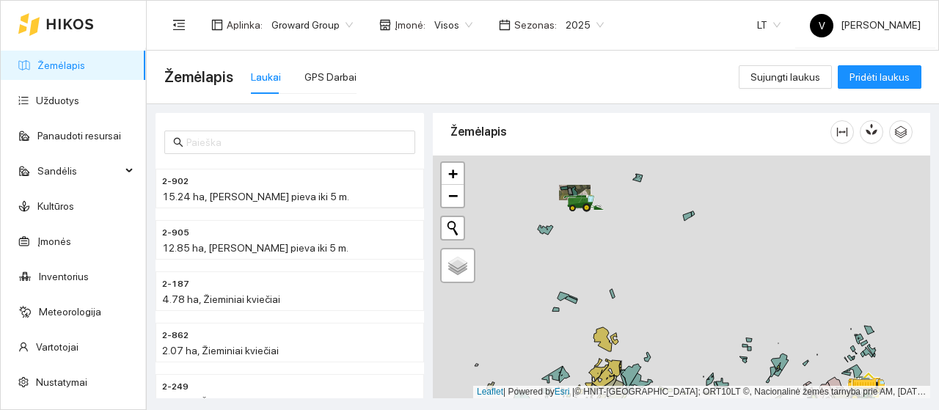
drag, startPoint x: 614, startPoint y: 260, endPoint x: 541, endPoint y: 208, distance: 89.9
click at [541, 208] on div at bounding box center [681, 276] width 497 height 243
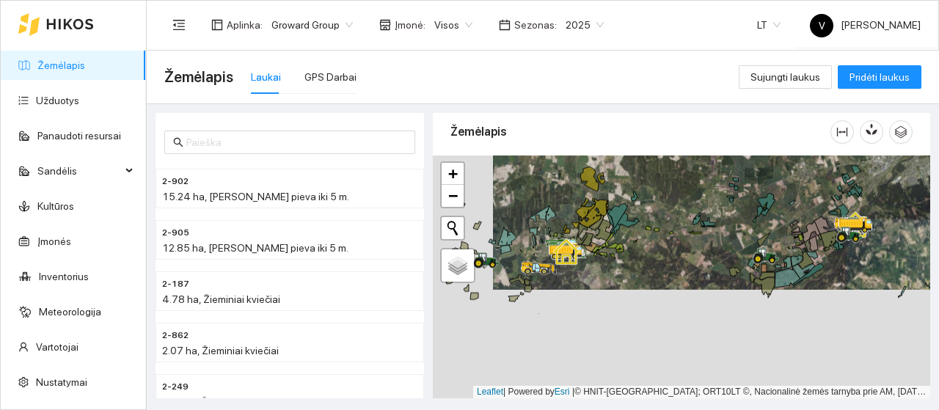
drag, startPoint x: 660, startPoint y: 213, endPoint x: 661, endPoint y: 206, distance: 7.5
click at [661, 206] on div at bounding box center [681, 276] width 497 height 243
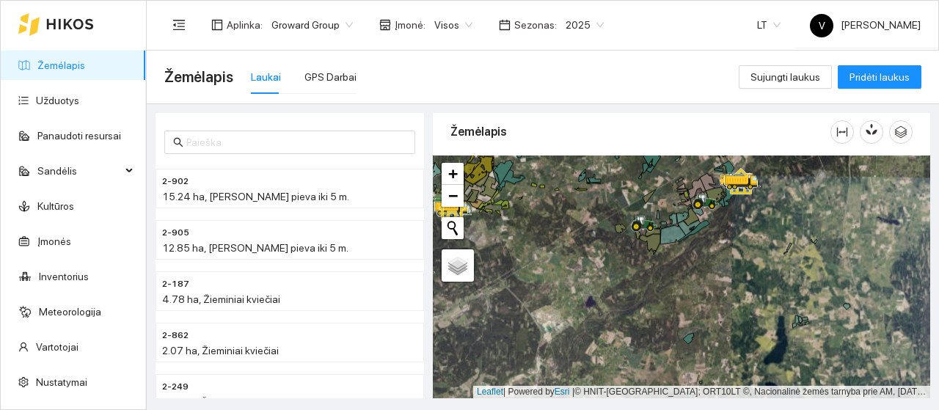
drag, startPoint x: 818, startPoint y: 337, endPoint x: 873, endPoint y: 326, distance: 55.4
click at [873, 327] on div at bounding box center [681, 276] width 497 height 243
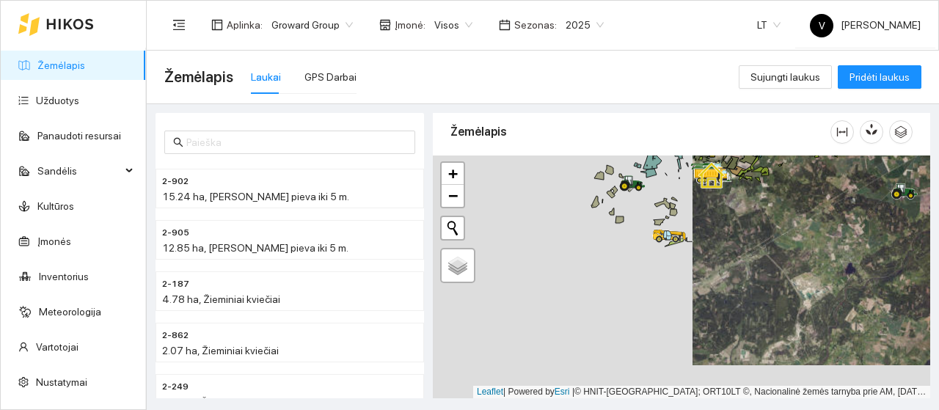
drag, startPoint x: 650, startPoint y: 261, endPoint x: 568, endPoint y: 218, distance: 92.8
click at [568, 218] on div at bounding box center [681, 276] width 497 height 243
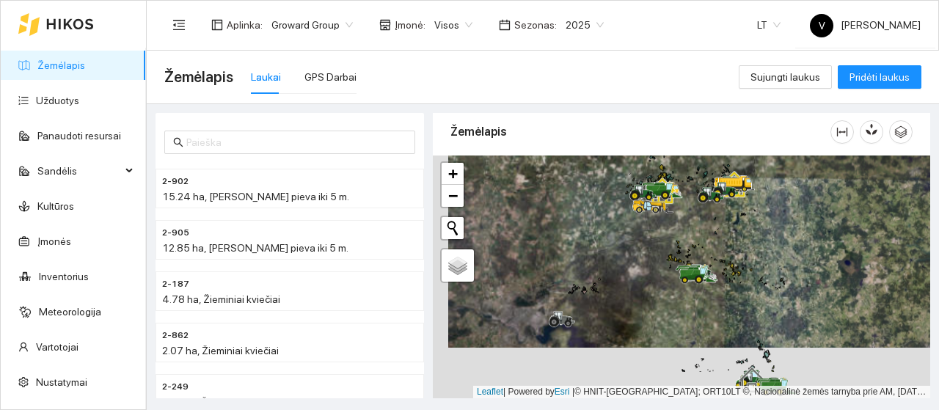
drag, startPoint x: 807, startPoint y: 268, endPoint x: 836, endPoint y: 170, distance: 102.5
click at [836, 170] on div at bounding box center [681, 276] width 497 height 243
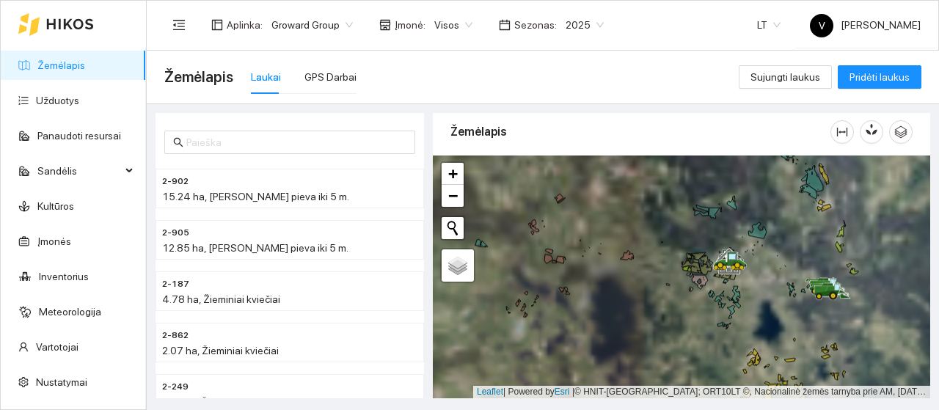
drag, startPoint x: 771, startPoint y: 318, endPoint x: 684, endPoint y: 329, distance: 87.2
click at [684, 329] on div at bounding box center [681, 276] width 497 height 243
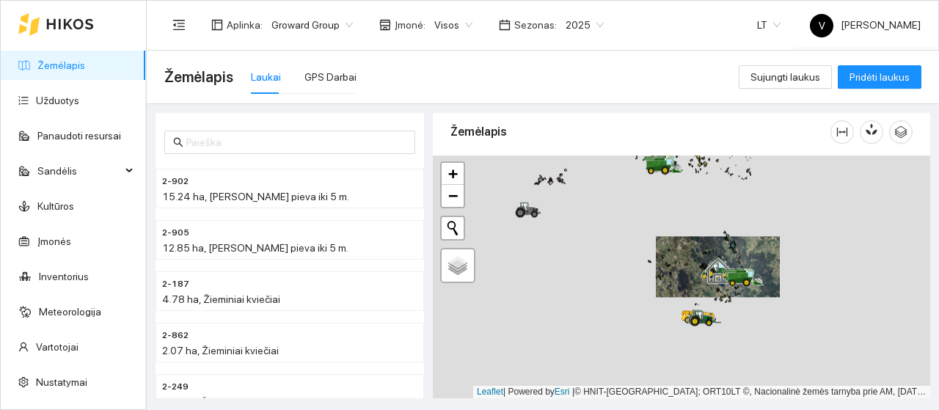
drag, startPoint x: 738, startPoint y: 209, endPoint x: 772, endPoint y: 111, distance: 104.1
click at [772, 111] on div "2-902 15.24 ha, Daugiametė pieva iki 5 m. 2-905 12.85 ha, Daugiametė pieva iki …" at bounding box center [538, 251] width 792 height 294
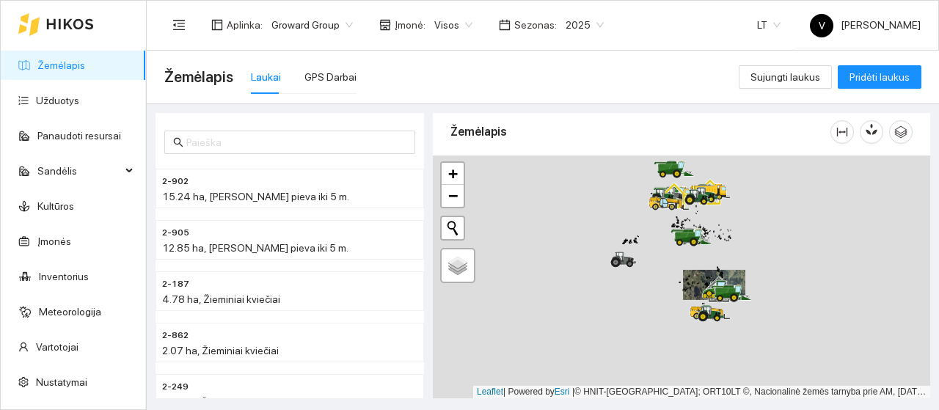
drag, startPoint x: 618, startPoint y: 265, endPoint x: 614, endPoint y: 293, distance: 28.2
click at [614, 293] on div at bounding box center [681, 276] width 497 height 243
click at [611, 301] on div at bounding box center [681, 276] width 497 height 243
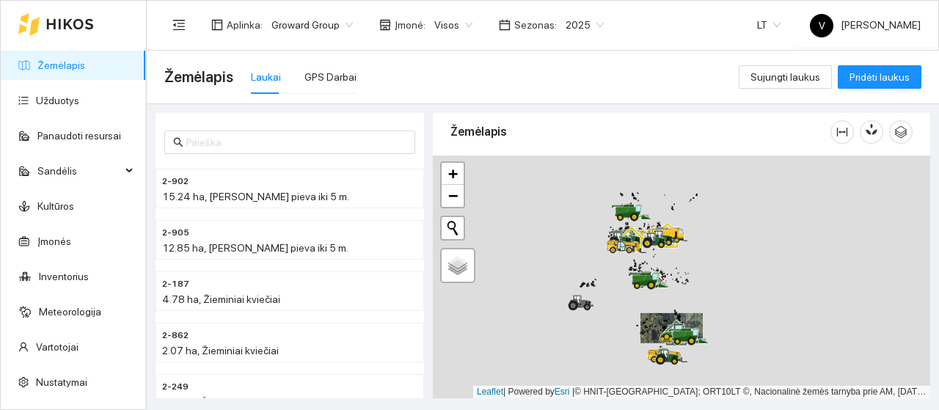
drag, startPoint x: 610, startPoint y: 301, endPoint x: 570, endPoint y: 340, distance: 55.5
click at [570, 340] on div at bounding box center [681, 276] width 497 height 243
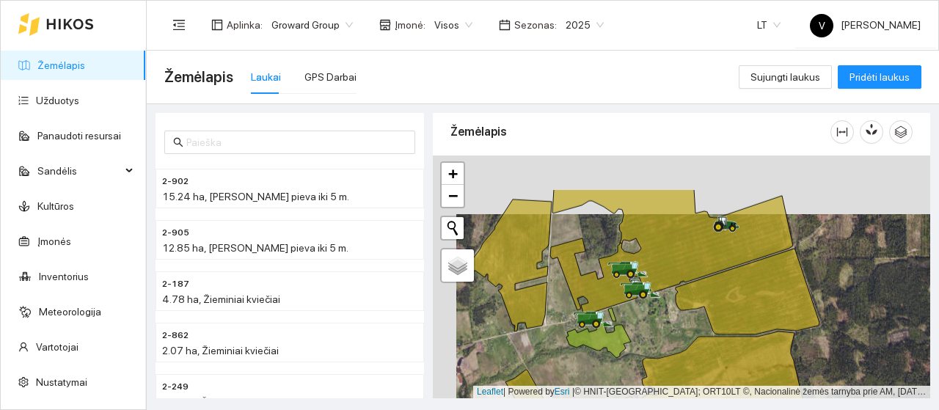
drag, startPoint x: 642, startPoint y: 306, endPoint x: 645, endPoint y: 315, distance: 9.3
click at [645, 315] on div at bounding box center [681, 276] width 497 height 243
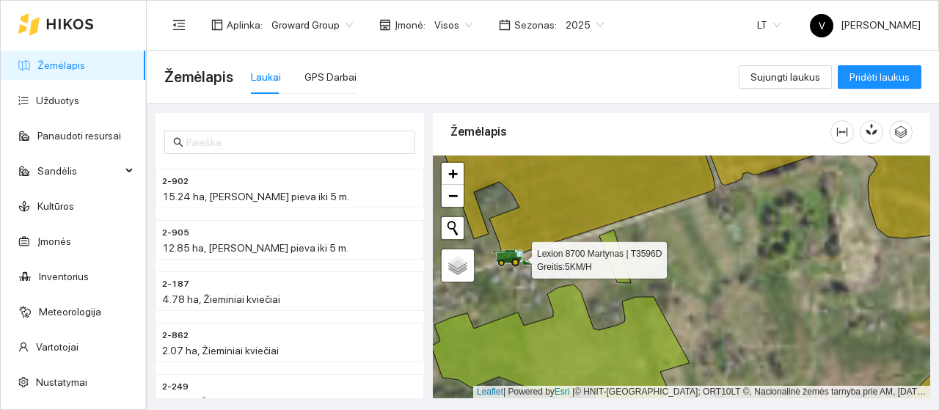
drag, startPoint x: 603, startPoint y: 269, endPoint x: 648, endPoint y: 271, distance: 45.5
click at [533, 267] on icon at bounding box center [512, 258] width 41 height 18
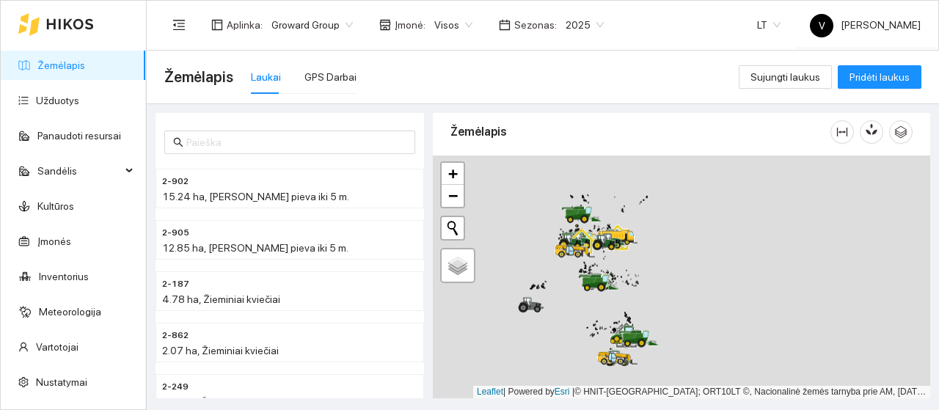
drag, startPoint x: 567, startPoint y: 297, endPoint x: 609, endPoint y: 342, distance: 61.8
click at [609, 342] on div at bounding box center [681, 276] width 497 height 243
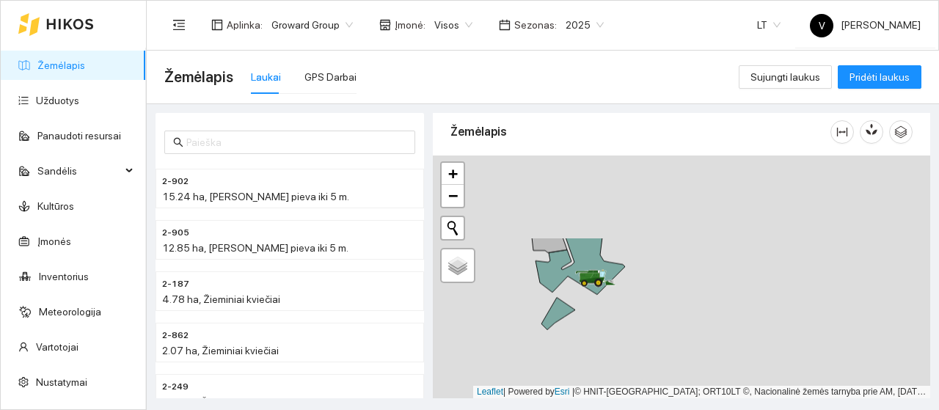
drag, startPoint x: 594, startPoint y: 240, endPoint x: 617, endPoint y: 316, distance: 79.6
click at [617, 316] on div at bounding box center [681, 276] width 497 height 243
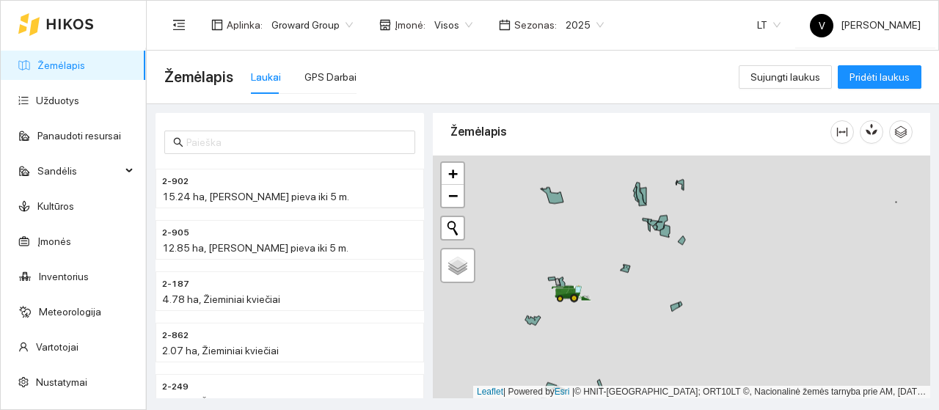
drag, startPoint x: 578, startPoint y: 321, endPoint x: 581, endPoint y: 212, distance: 109.3
click at [581, 212] on div at bounding box center [681, 276] width 497 height 243
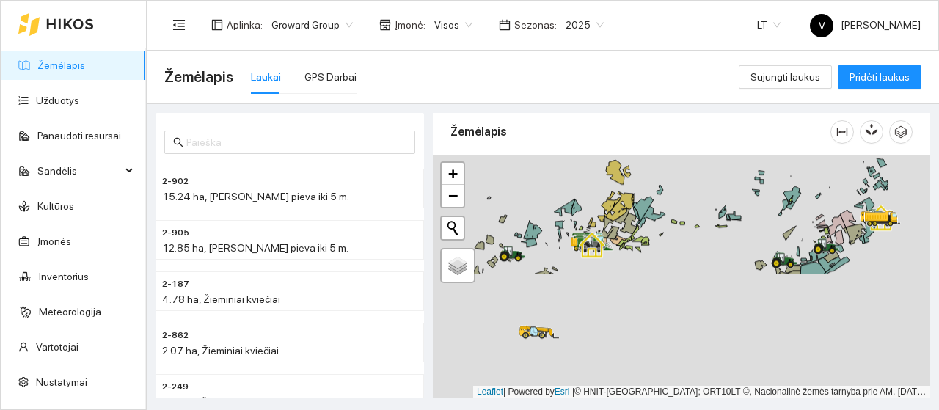
drag, startPoint x: 594, startPoint y: 310, endPoint x: 617, endPoint y: 174, distance: 138.4
click at [617, 174] on icon at bounding box center [615, 172] width 18 height 24
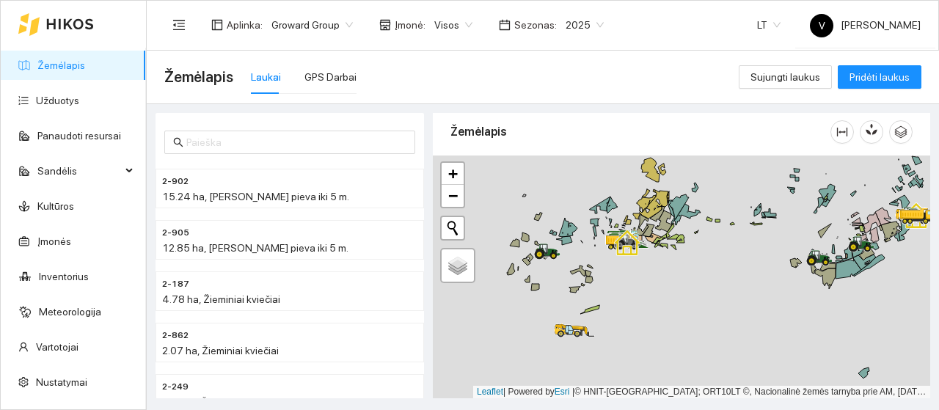
drag, startPoint x: 532, startPoint y: 265, endPoint x: 450, endPoint y: 283, distance: 83.4
click at [448, 283] on div at bounding box center [681, 276] width 497 height 243
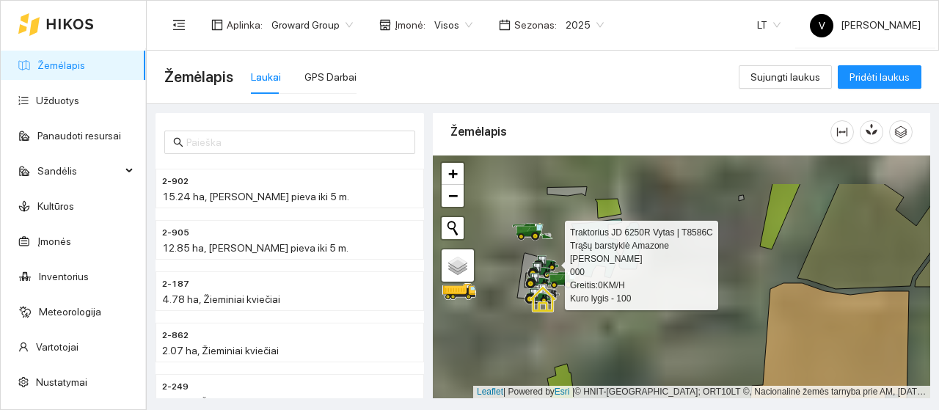
drag, startPoint x: 547, startPoint y: 238, endPoint x: 551, endPoint y: 253, distance: 15.3
click at [551, 253] on div at bounding box center [545, 263] width 26 height 22
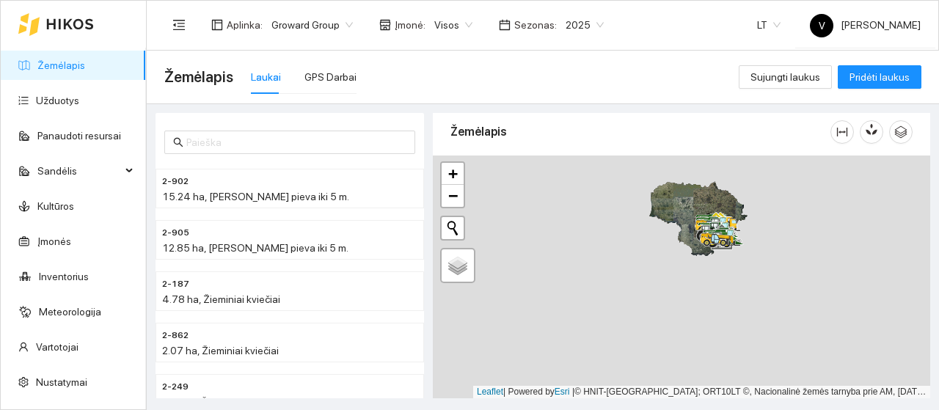
drag, startPoint x: 650, startPoint y: 309, endPoint x: 786, endPoint y: 253, distance: 146.7
click at [790, 268] on div at bounding box center [681, 276] width 497 height 243
